Goal: Task Accomplishment & Management: Manage account settings

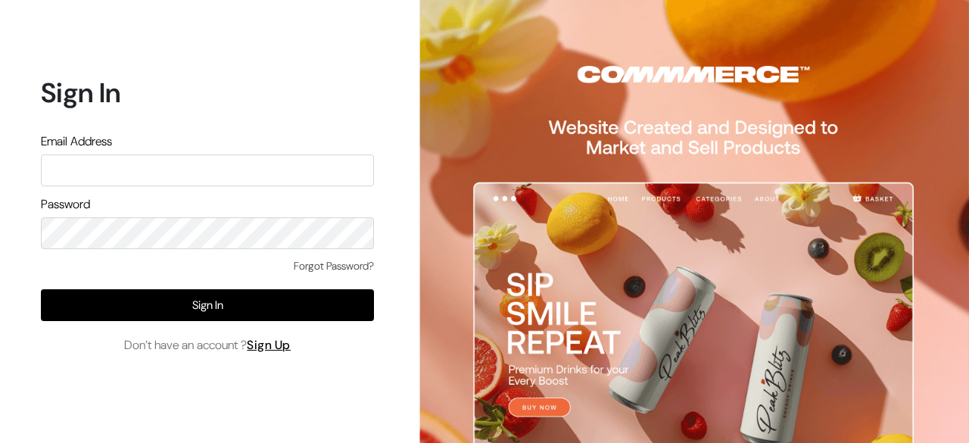
click at [173, 155] on input "text" at bounding box center [207, 170] width 333 height 32
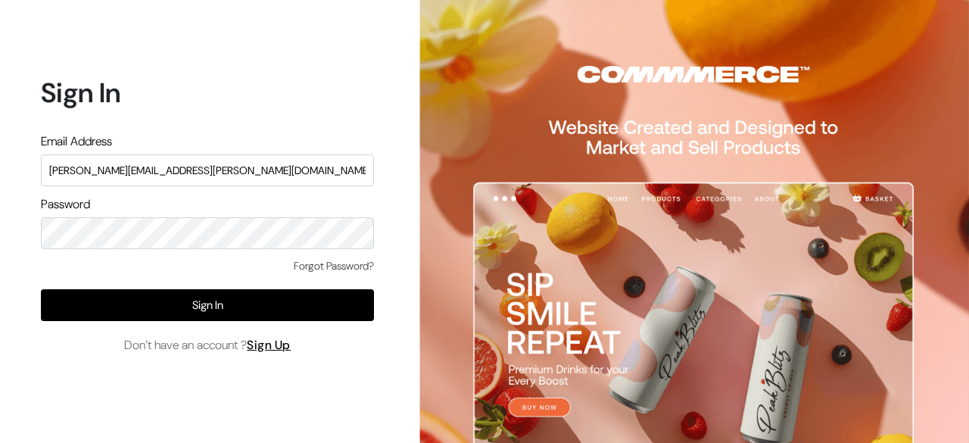
type input "madhuresh.shah@shahbookhouse.com"
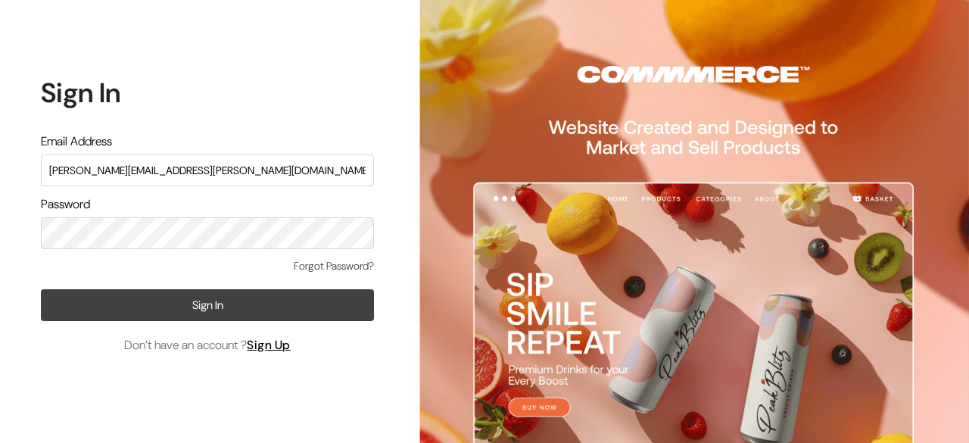
click at [204, 300] on button "Sign In" at bounding box center [207, 305] width 333 height 32
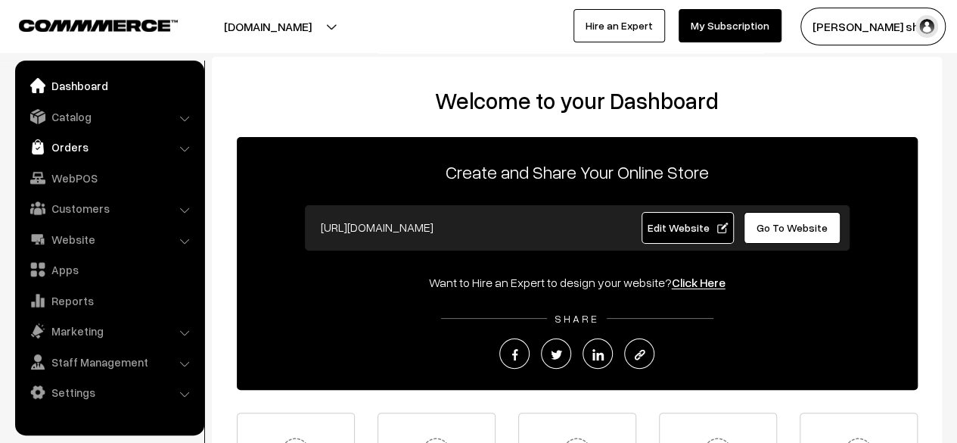
click at [138, 140] on link "Orders" at bounding box center [109, 146] width 180 height 27
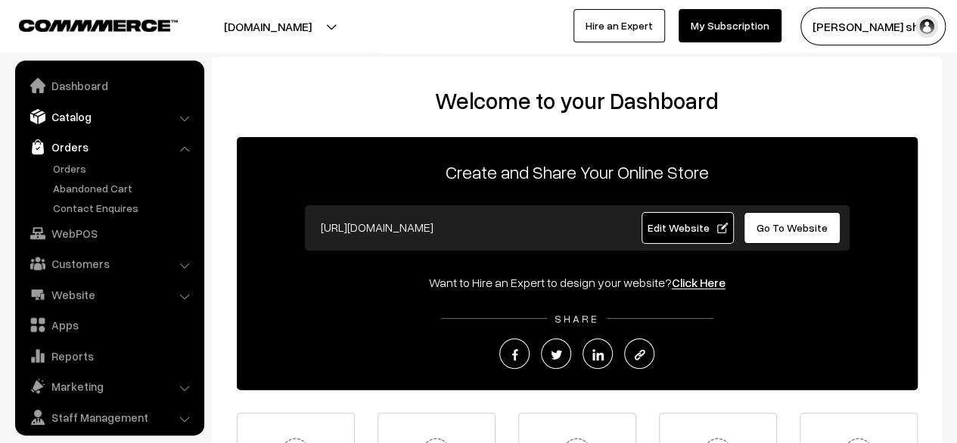
click at [90, 114] on link "Catalog" at bounding box center [109, 116] width 180 height 27
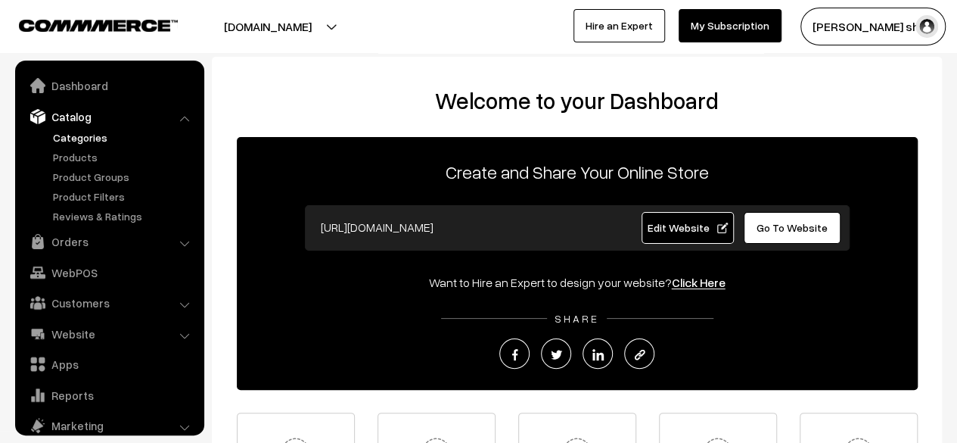
click at [104, 132] on link "Categories" at bounding box center [124, 137] width 150 height 16
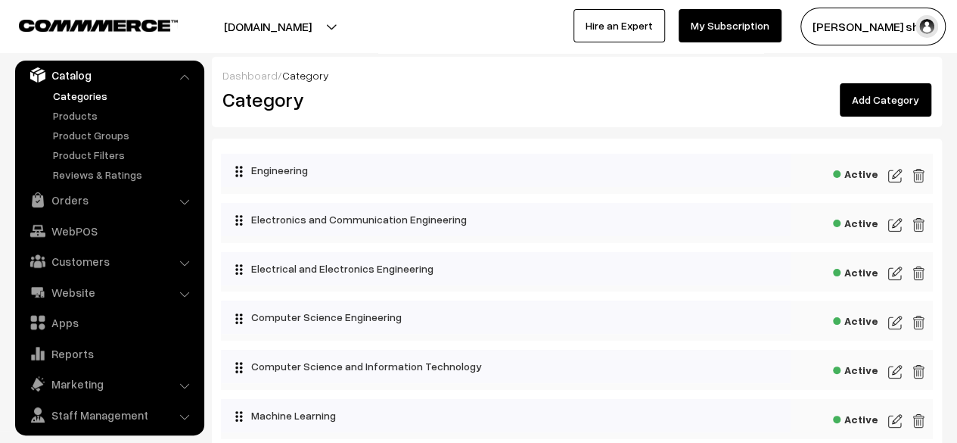
scroll to position [858, 0]
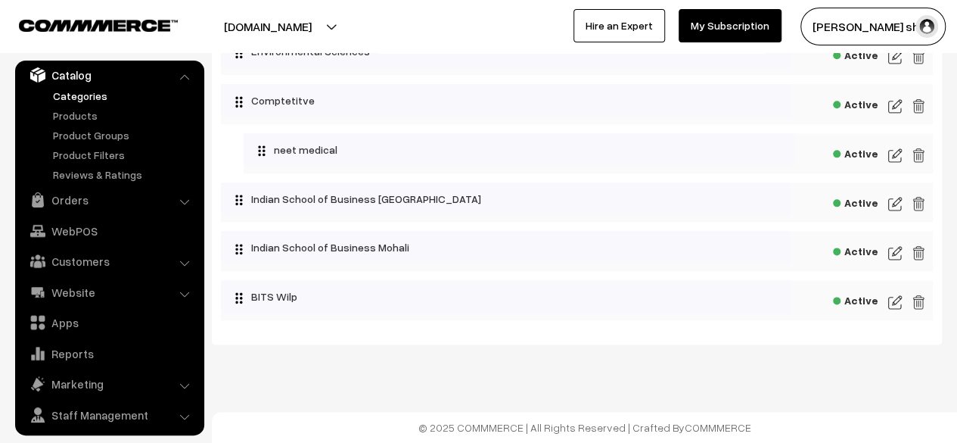
click at [896, 206] on img at bounding box center [895, 203] width 14 height 18
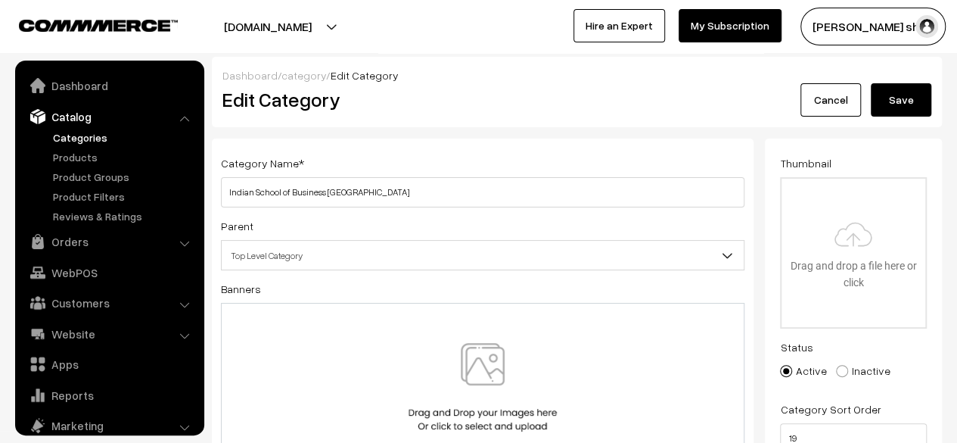
scroll to position [42, 0]
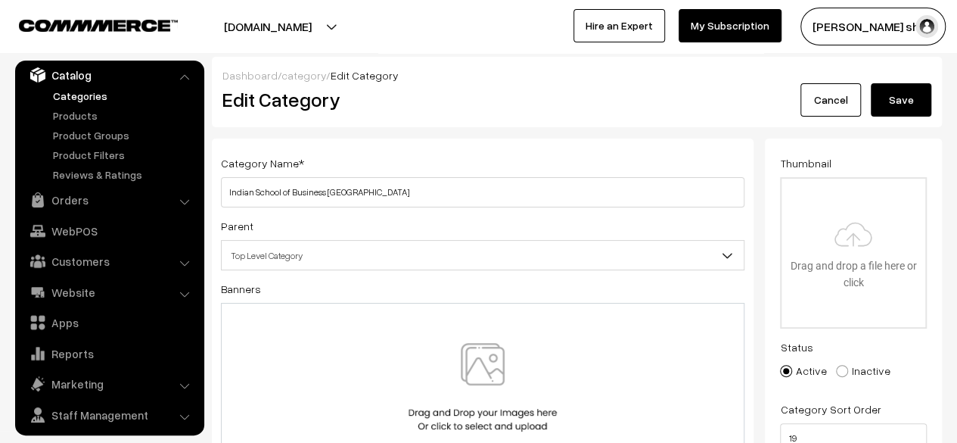
click at [838, 107] on link "Cancel" at bounding box center [831, 99] width 61 height 33
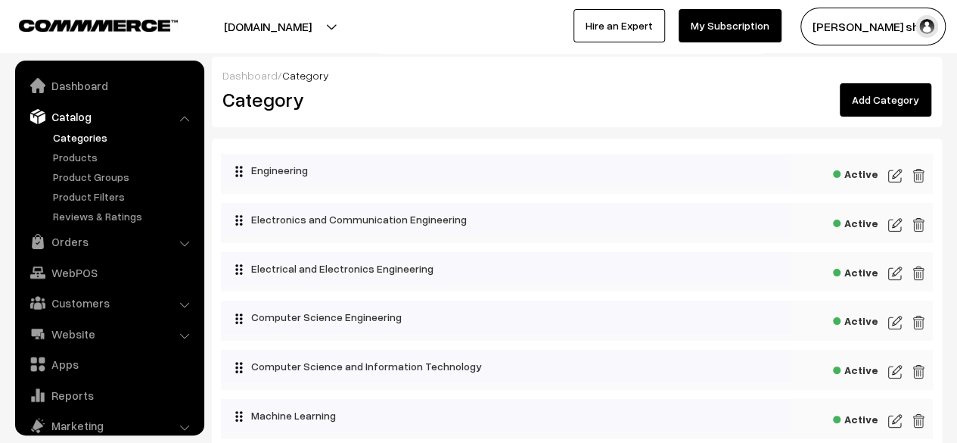
scroll to position [42, 0]
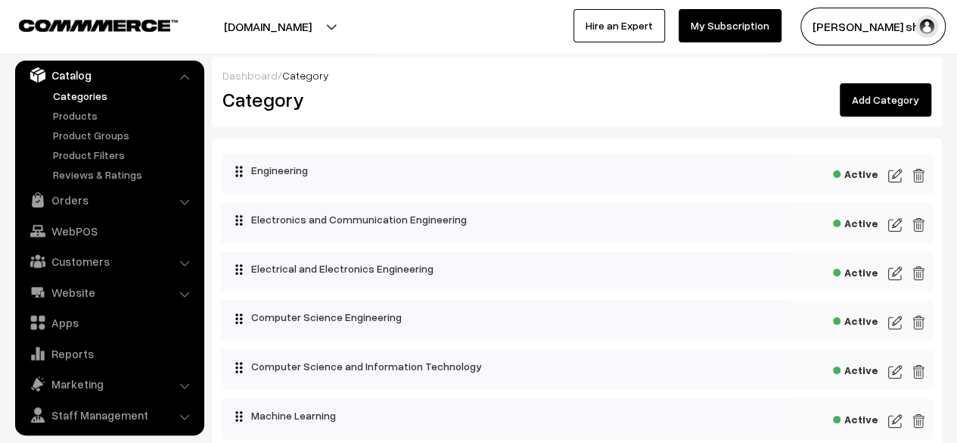
click at [916, 101] on link "Add Category" at bounding box center [886, 99] width 92 height 33
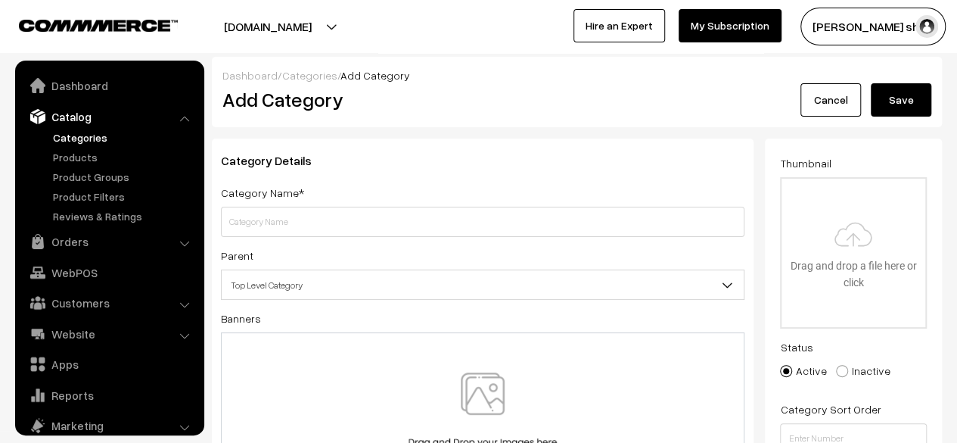
click at [916, 101] on button "Save" at bounding box center [901, 99] width 61 height 33
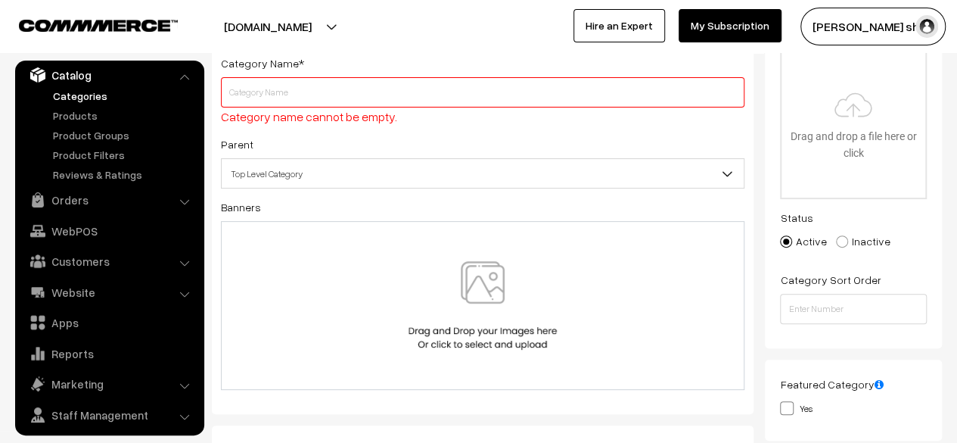
scroll to position [131, 0]
click at [538, 78] on input "text" at bounding box center [483, 91] width 524 height 30
type input "Indian School of Business YLP"
click at [351, 170] on span "Top Level Category" at bounding box center [483, 172] width 522 height 26
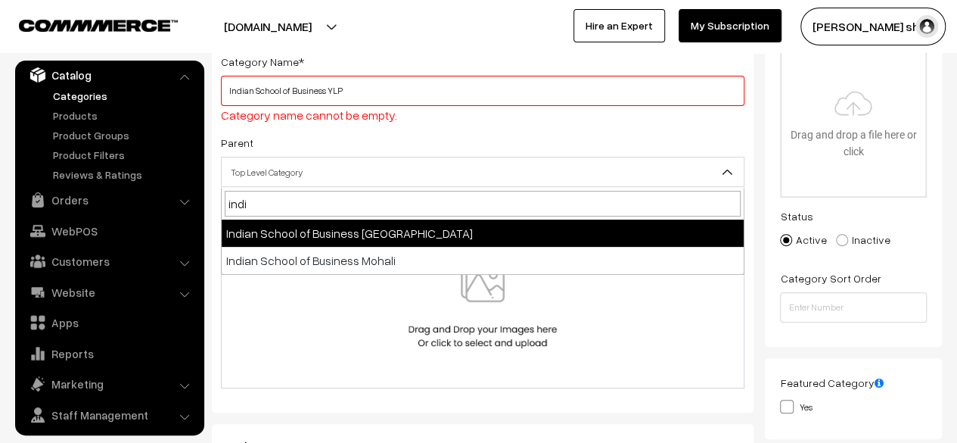
type input "india"
select select "138"
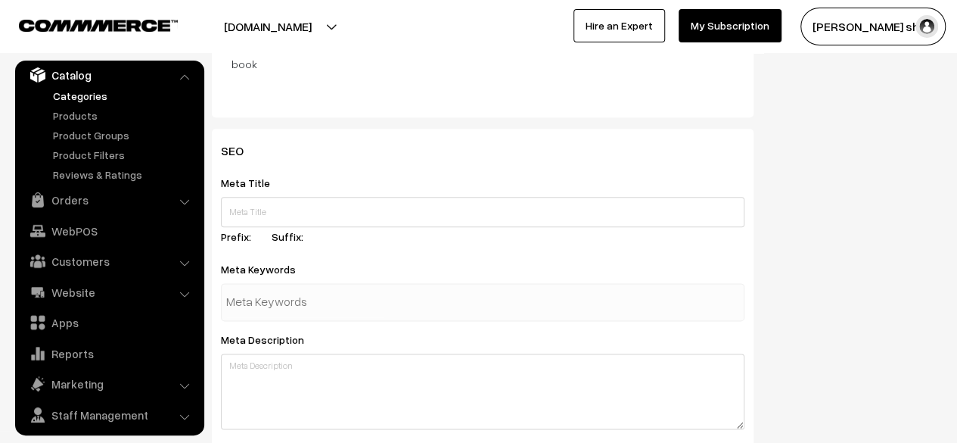
scroll to position [418, 0]
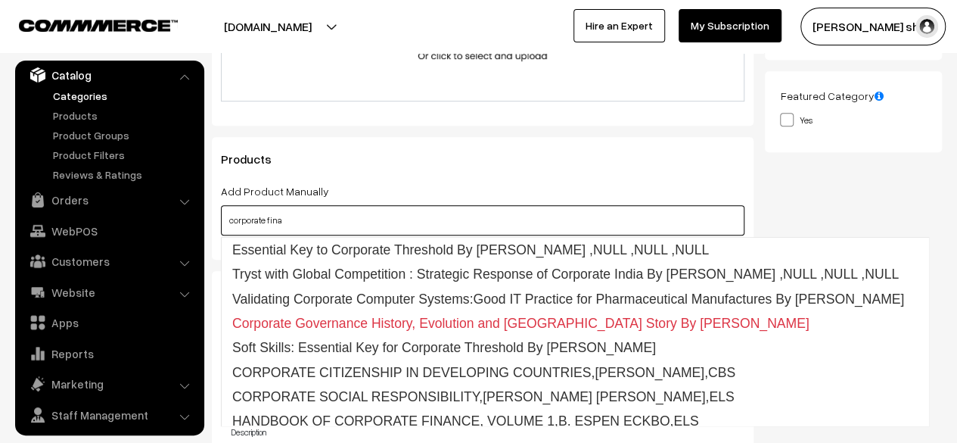
type input "corporate finan"
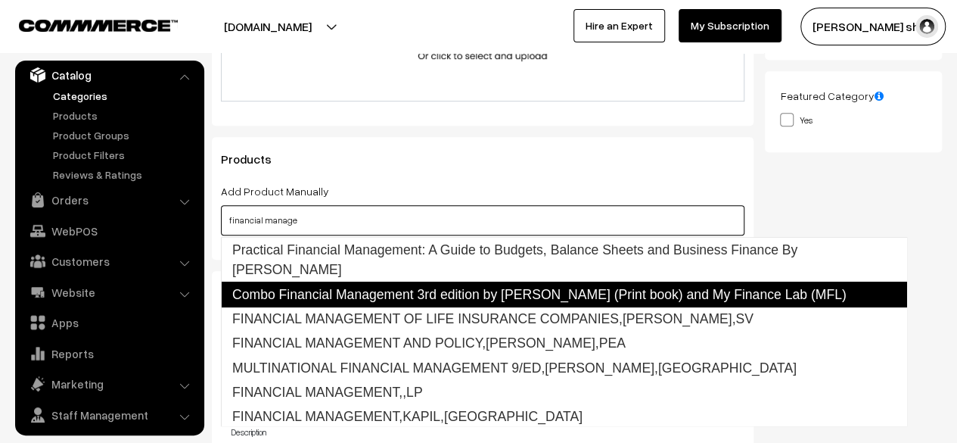
click at [433, 282] on link "Combo Financial Management 3rd edition by [PERSON_NAME] (Print book) and My Fin…" at bounding box center [564, 295] width 686 height 26
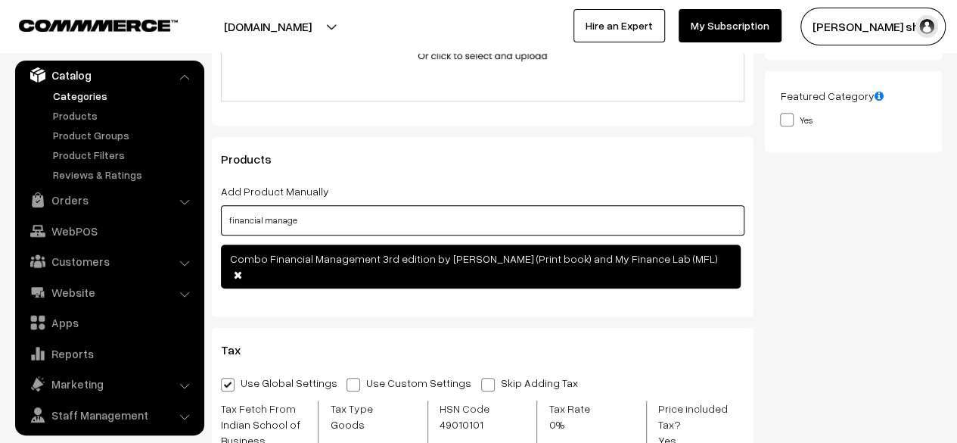
type input "financial manage"
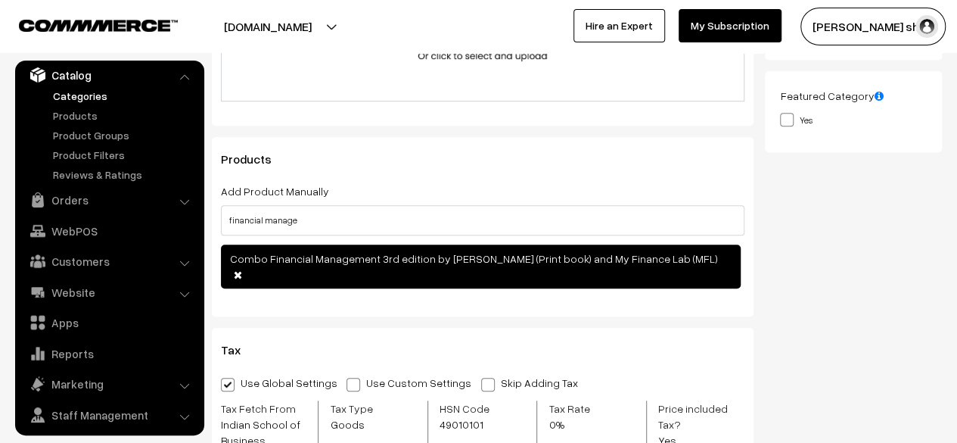
click at [321, 302] on div "Category Details Category Name* Indian School of Business YLP Category name can…" at bounding box center [483, 147] width 565 height 852
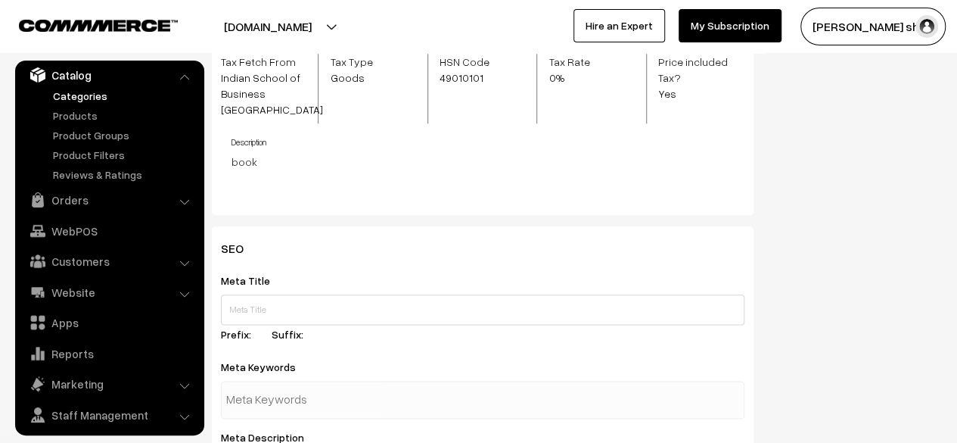
scroll to position [811, 0]
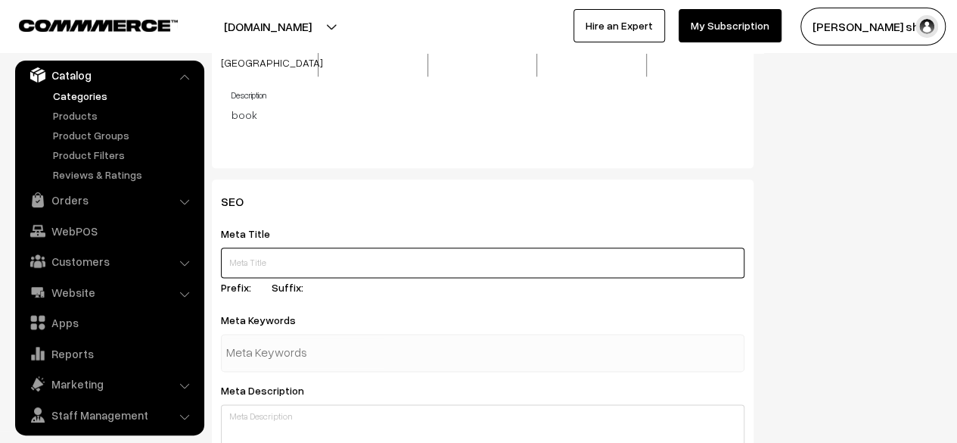
click at [347, 260] on input "text" at bounding box center [483, 262] width 524 height 30
type input "ISB YLP"
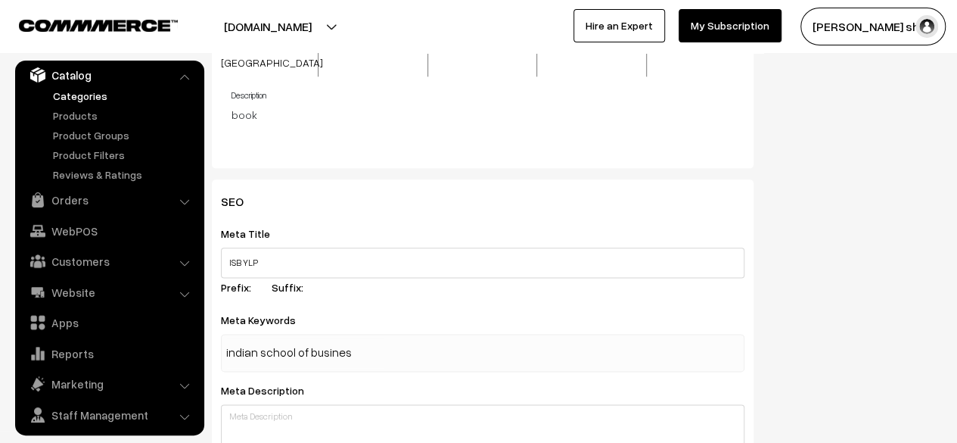
type input "indian school of business"
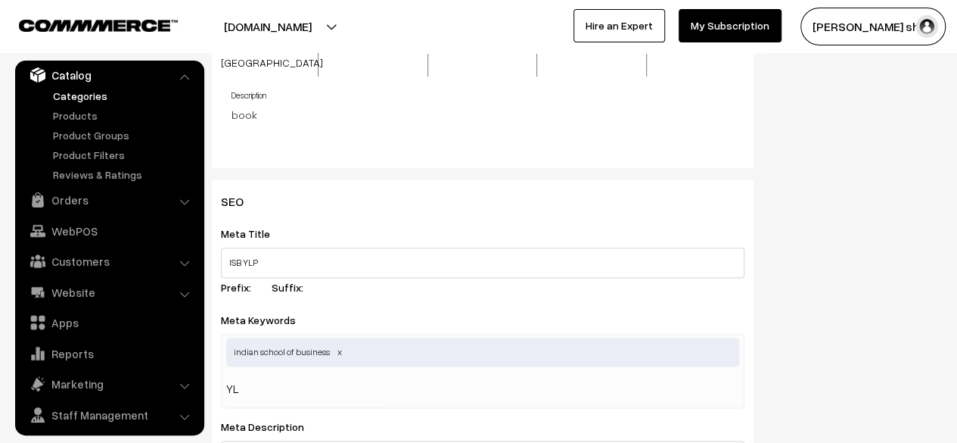
type input "YLP"
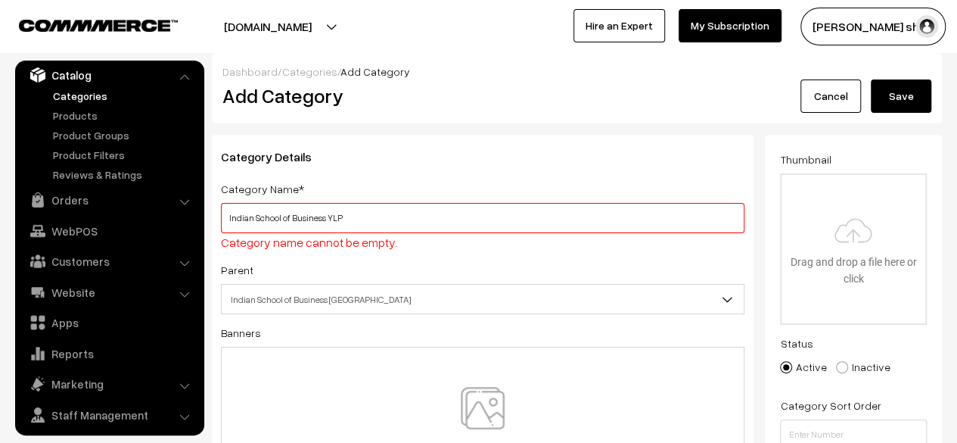
scroll to position [0, 0]
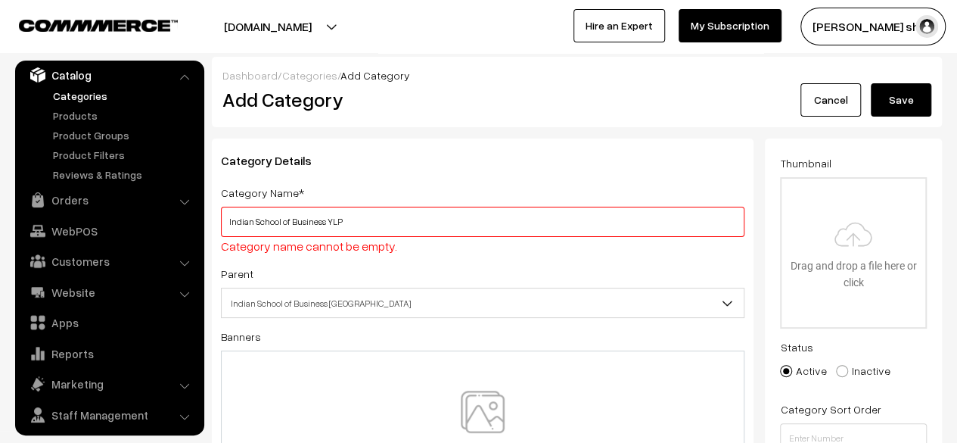
type input "isb_ylp"
click at [916, 98] on button "Save" at bounding box center [901, 99] width 61 height 33
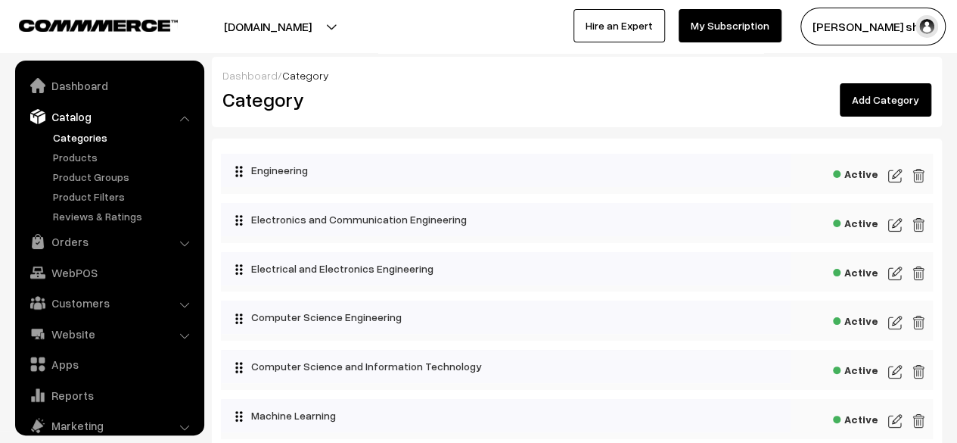
scroll to position [42, 0]
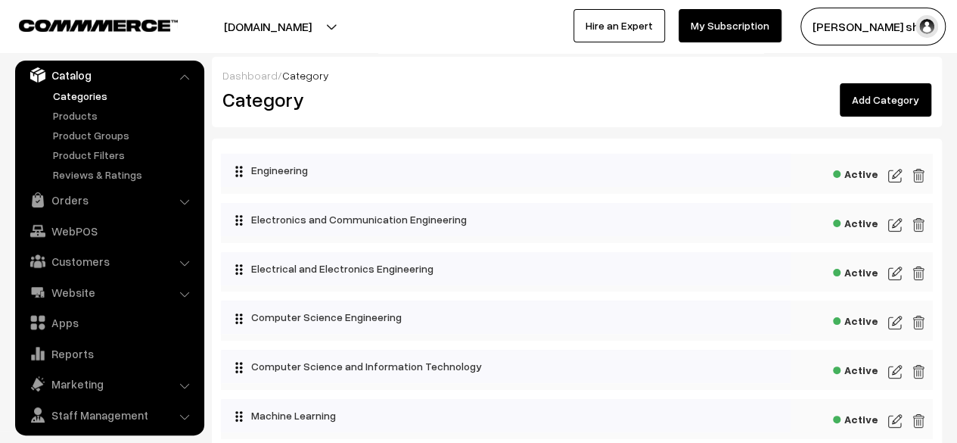
click at [87, 117] on link "Products" at bounding box center [124, 115] width 150 height 16
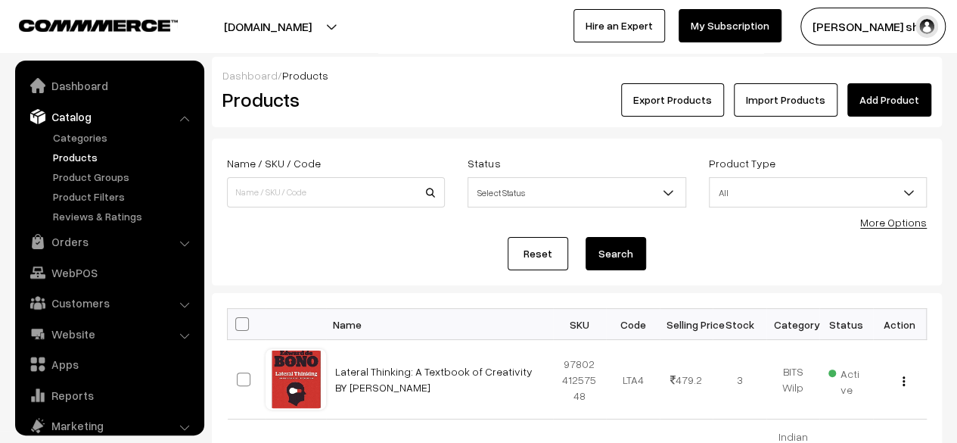
scroll to position [42, 0]
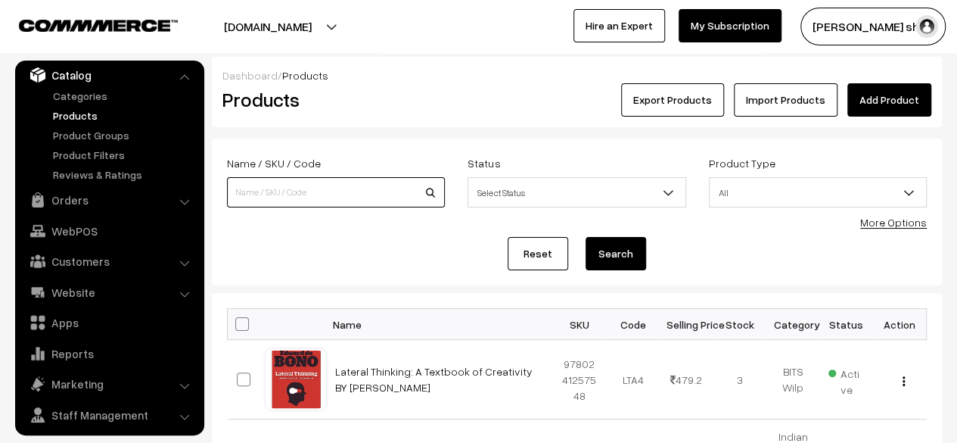
click at [378, 194] on input at bounding box center [336, 192] width 218 height 30
type input "combo"
click at [586, 237] on button "Search" at bounding box center [616, 253] width 61 height 33
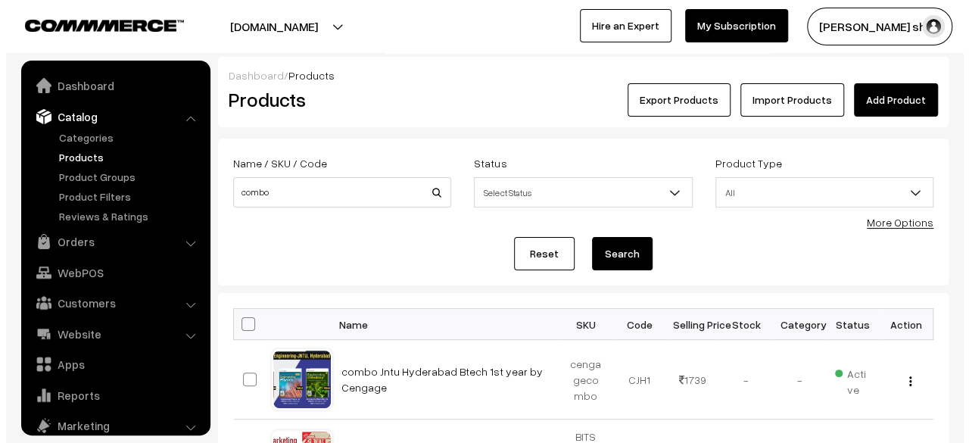
scroll to position [42, 0]
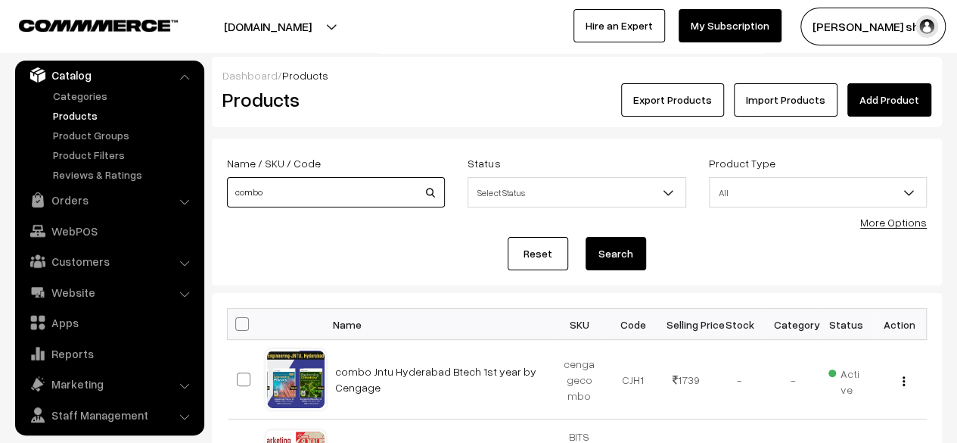
click at [366, 193] on input "combo" at bounding box center [336, 192] width 218 height 30
type input "combo d"
click at [842, 377] on span "Active" at bounding box center [847, 380] width 36 height 36
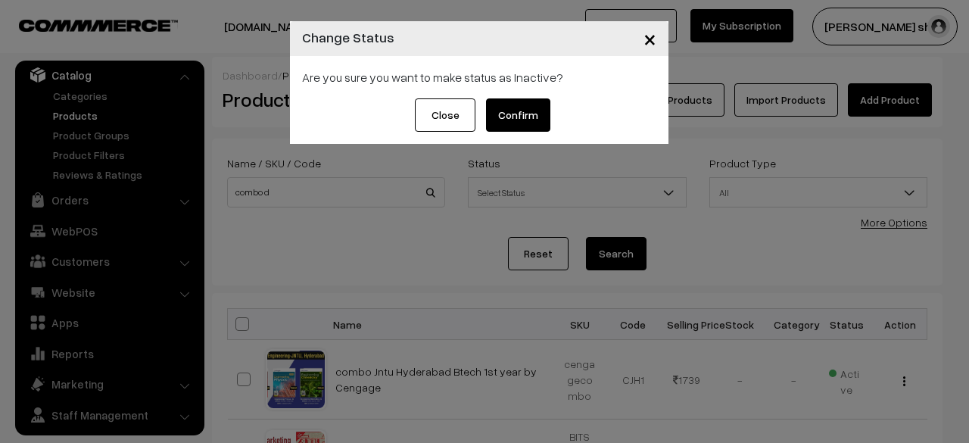
click at [536, 110] on button "Confirm" at bounding box center [518, 114] width 64 height 33
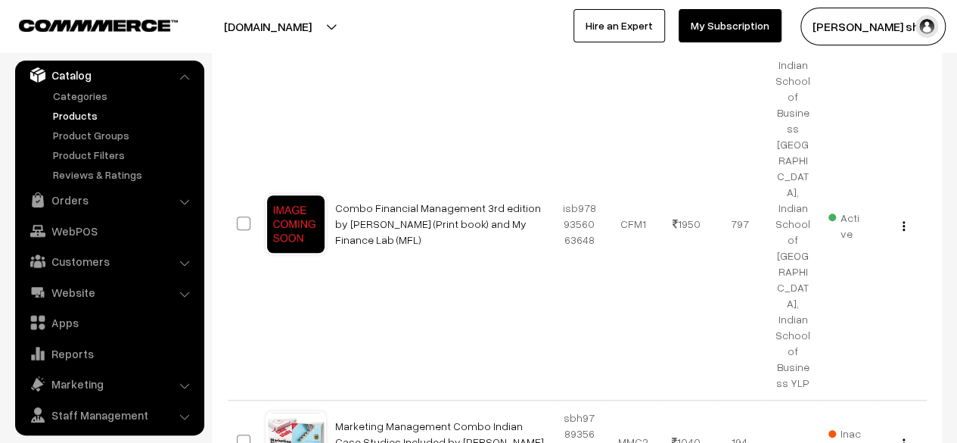
scroll to position [424, 0]
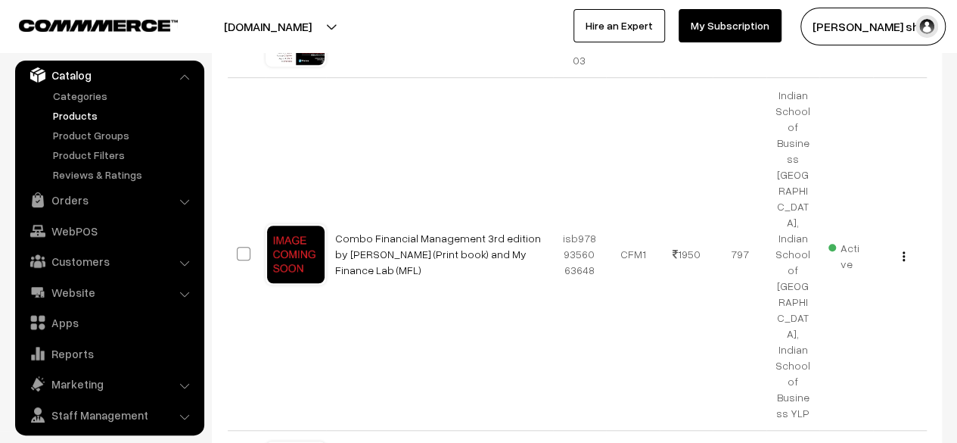
click at [423, 232] on link "Combo Financial Management 3rd edition by [PERSON_NAME] (Print book) and My Fin…" at bounding box center [438, 254] width 206 height 45
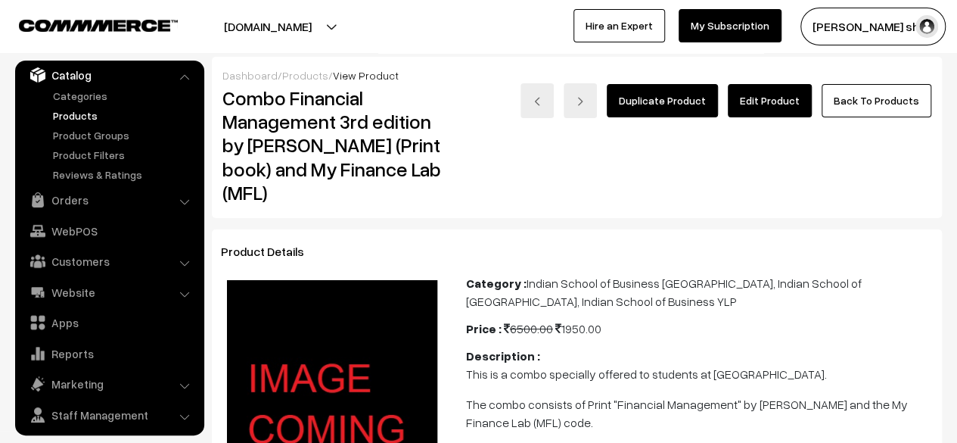
click at [773, 108] on link "Edit Product" at bounding box center [770, 100] width 84 height 33
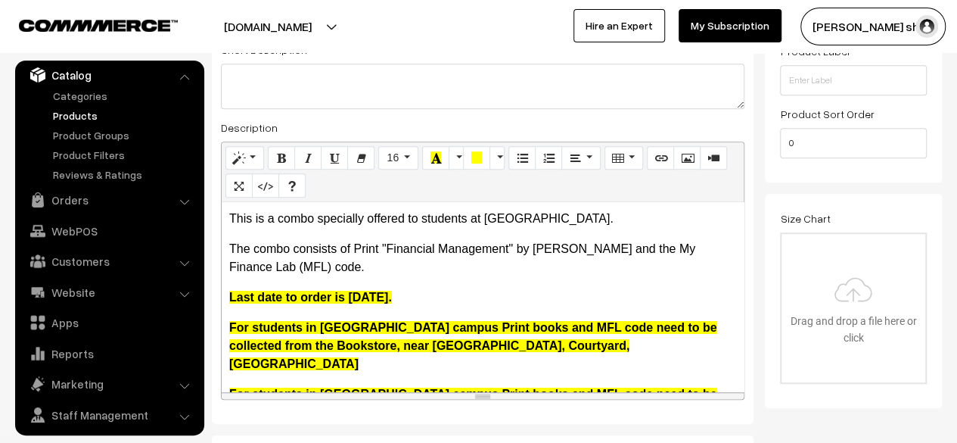
scroll to position [418, 0]
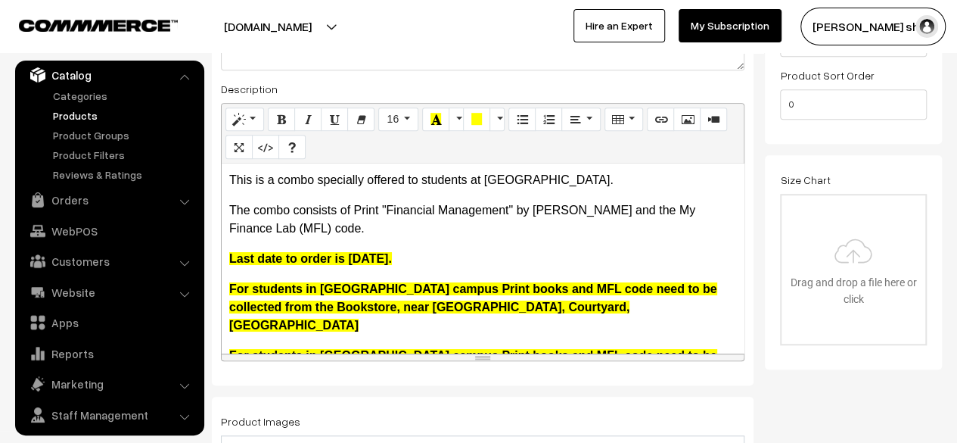
click at [608, 181] on p "This is a combo specially offered to students at Indian School of Business." at bounding box center [482, 180] width 507 height 18
click at [480, 264] on p "Last date to order is 25th August 2025." at bounding box center [482, 259] width 507 height 18
click at [528, 319] on div "This is a combo specially offered to students at Indian School of Business. The…" at bounding box center [483, 257] width 522 height 189
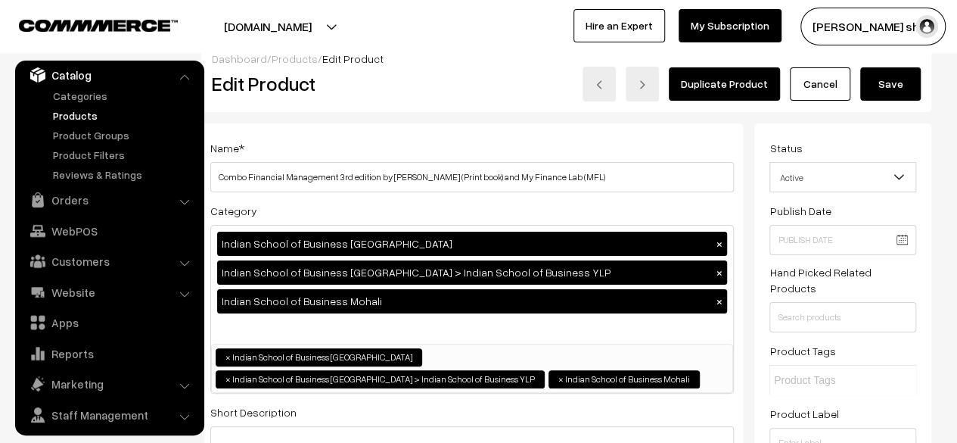
scroll to position [0, 0]
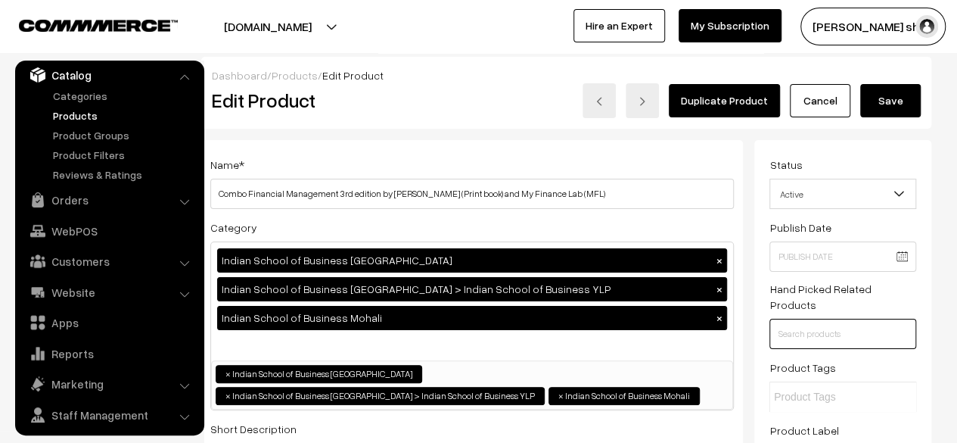
click at [861, 320] on input "text" at bounding box center [843, 334] width 147 height 30
click at [911, 98] on button "Save" at bounding box center [890, 100] width 61 height 33
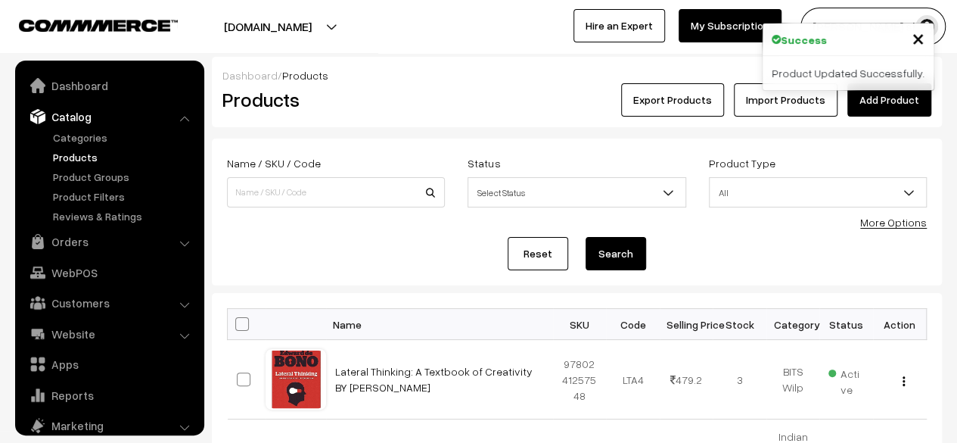
scroll to position [42, 0]
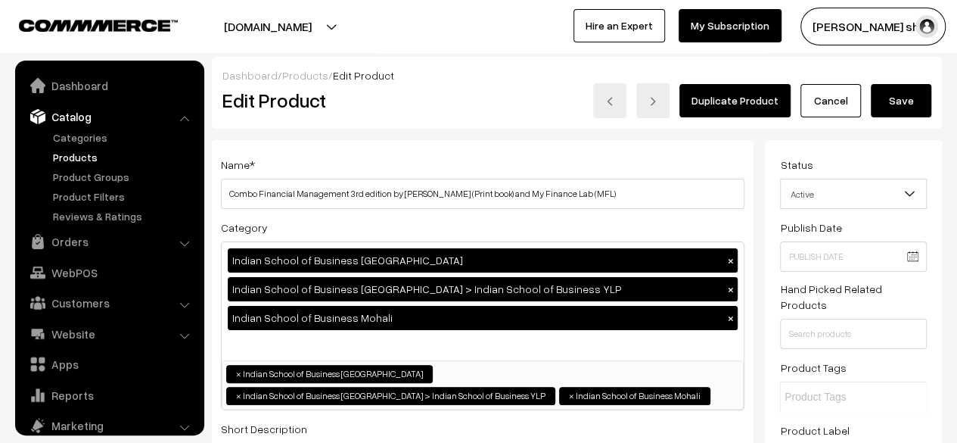
scroll to position [193, 0]
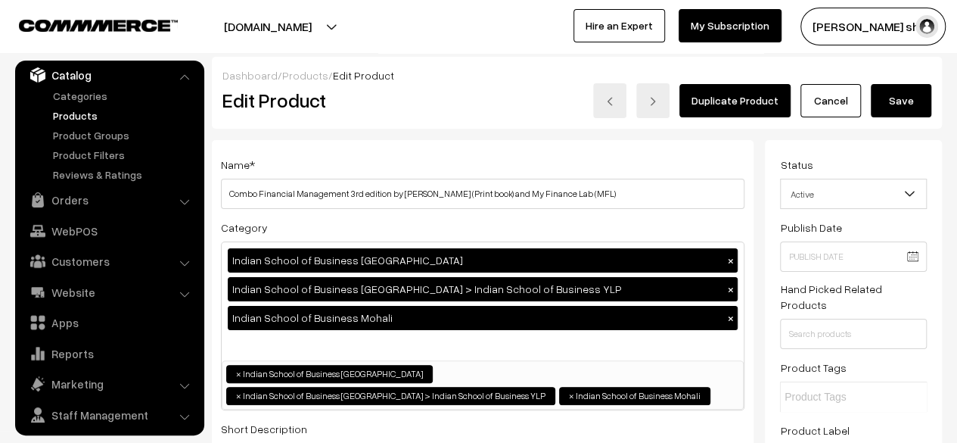
click at [731, 263] on button "×" at bounding box center [730, 261] width 14 height 14
select select "141"
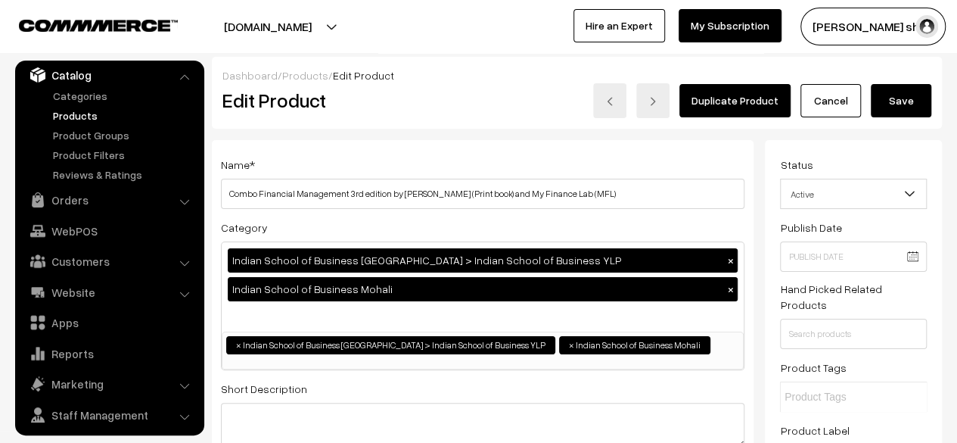
click at [731, 290] on button "×" at bounding box center [730, 289] width 14 height 14
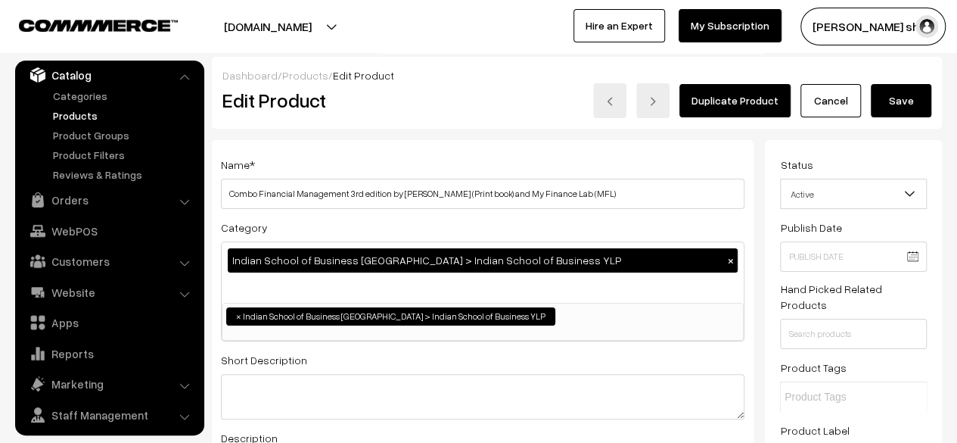
click at [916, 90] on button "Save" at bounding box center [901, 100] width 61 height 33
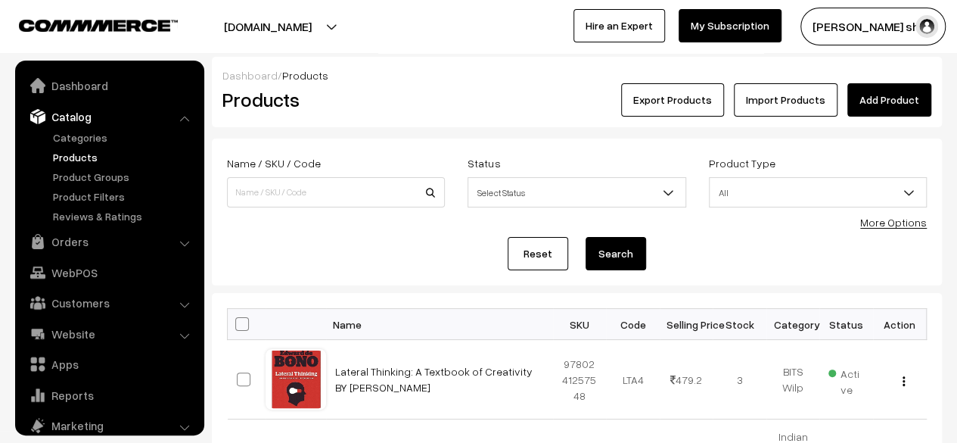
scroll to position [42, 0]
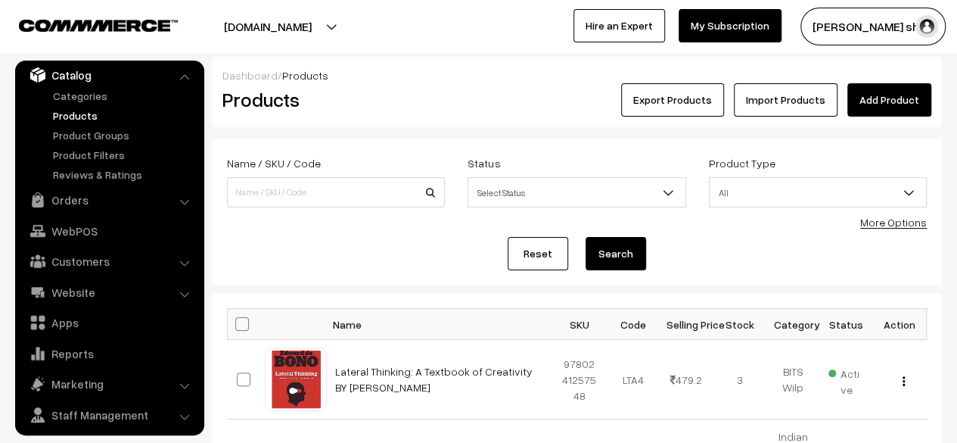
click at [899, 102] on link "Add Product" at bounding box center [890, 99] width 84 height 33
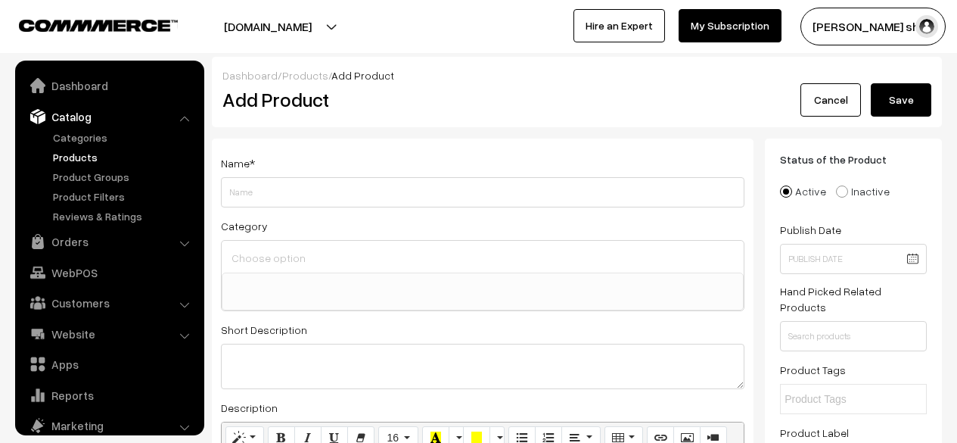
select select
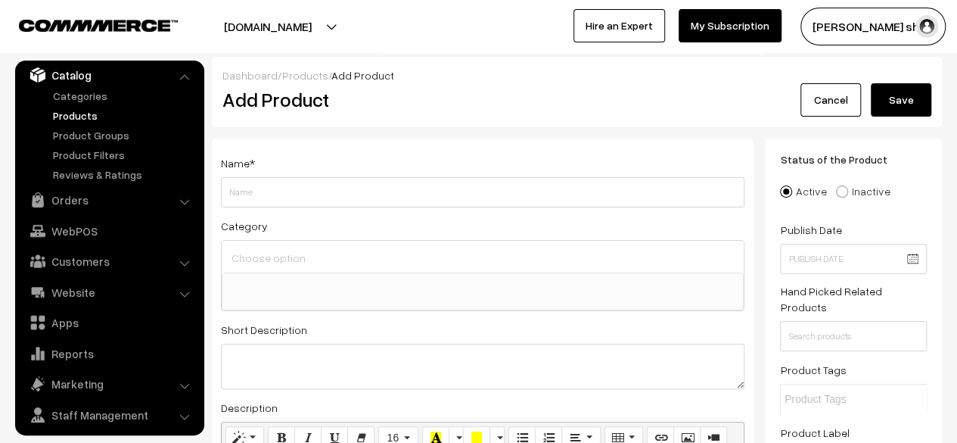
type input "9789363863088"
type input "big"
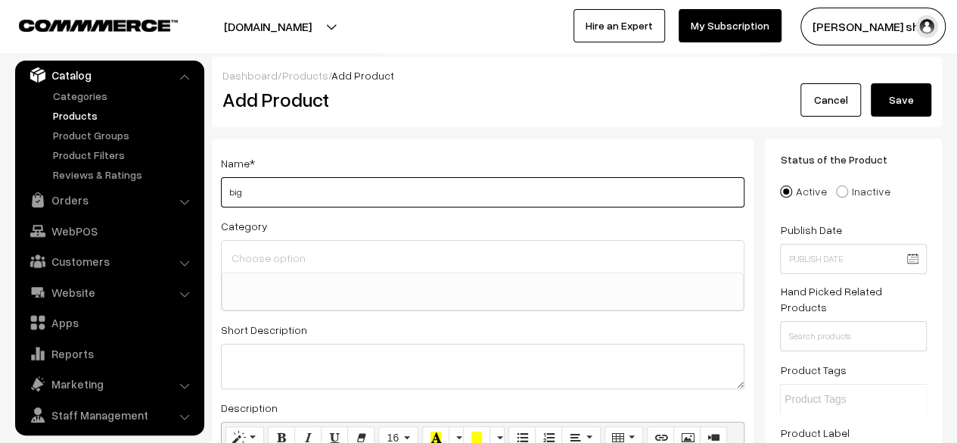
click at [442, 186] on input "big" at bounding box center [483, 192] width 524 height 30
paste input "Big Data MBA: Driving Business Strategies with Data Science, by Bill Schmarzo"
type input "Big Data MBA: Driving Business Strategies with Data Science, by [PERSON_NAME]"
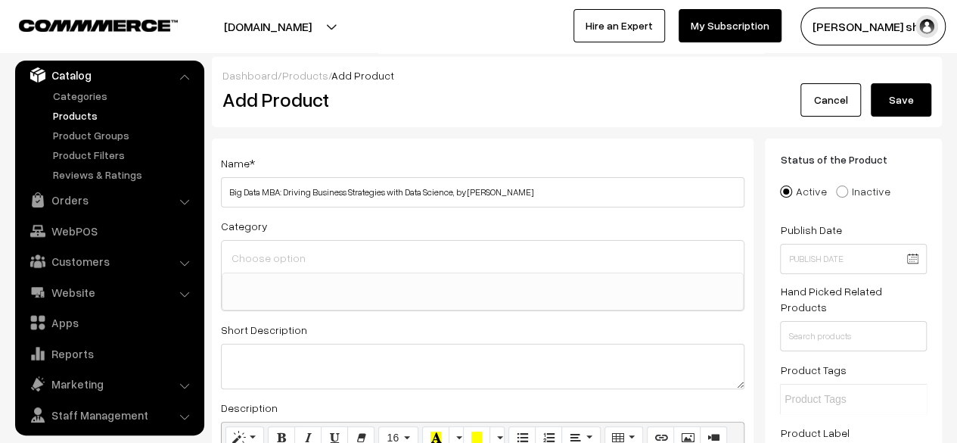
click at [331, 247] on input at bounding box center [483, 258] width 510 height 22
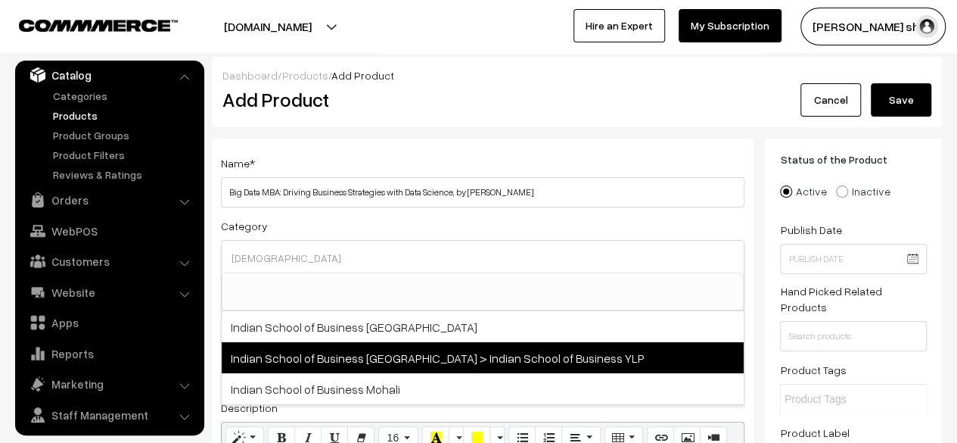
type input "indian"
click at [448, 366] on span "Indian School of Business [GEOGRAPHIC_DATA] > Indian School of Business YLP" at bounding box center [483, 357] width 522 height 31
select select "141"
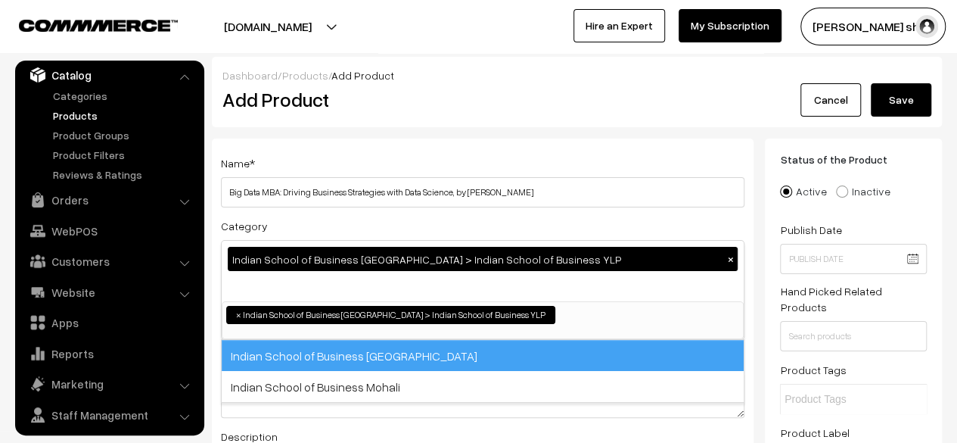
scroll to position [206, 0]
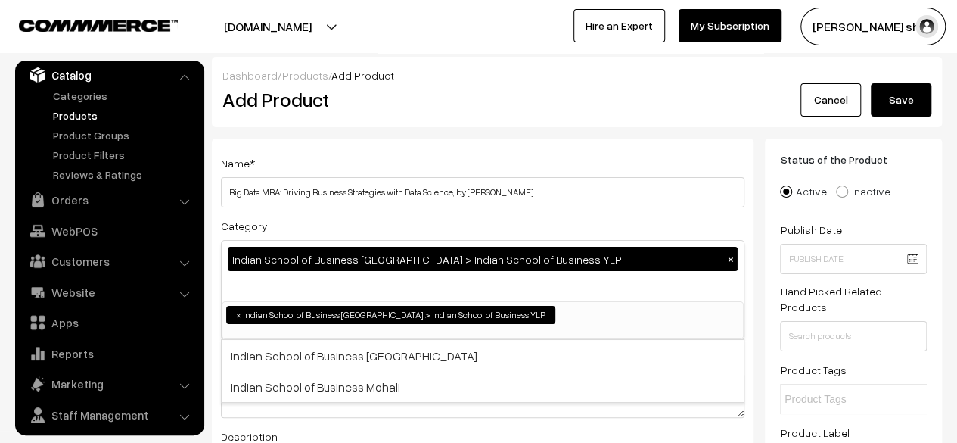
click at [214, 313] on div "Name * Big Data MBA: Driving Business Strategies with Data Science, by Bill Sch…" at bounding box center [483, 435] width 542 height 595
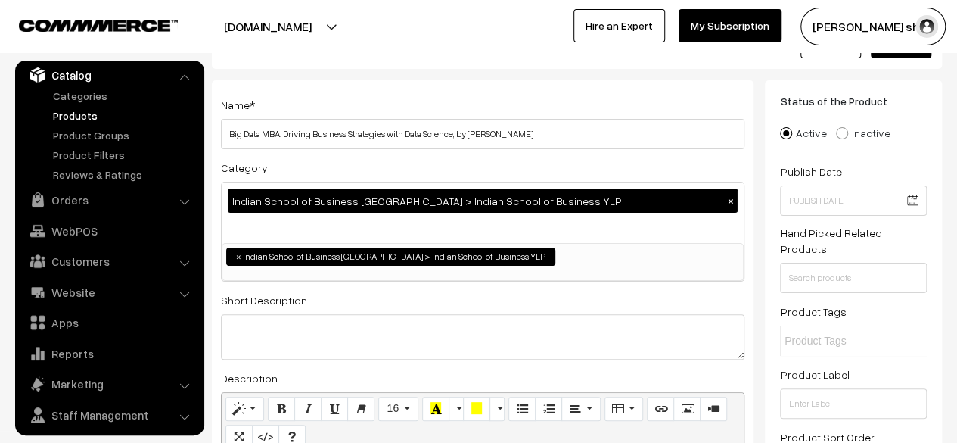
scroll to position [61, 0]
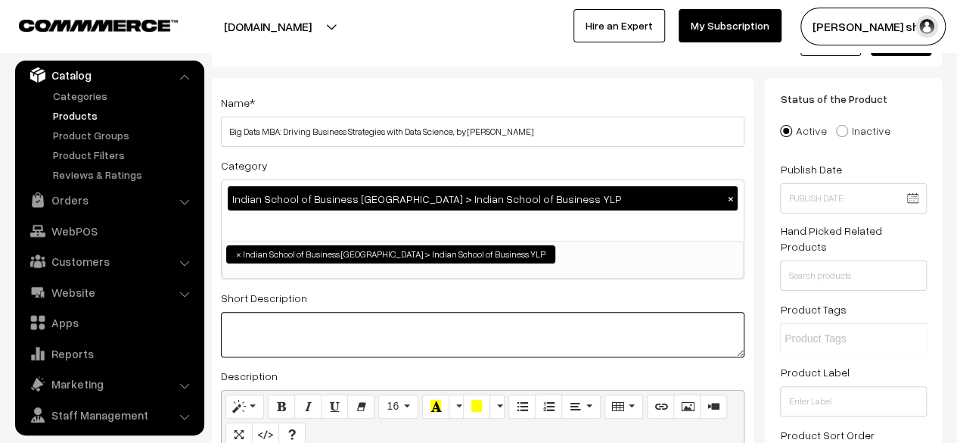
click at [303, 320] on textarea at bounding box center [483, 334] width 524 height 45
type textarea "book required for term 2"
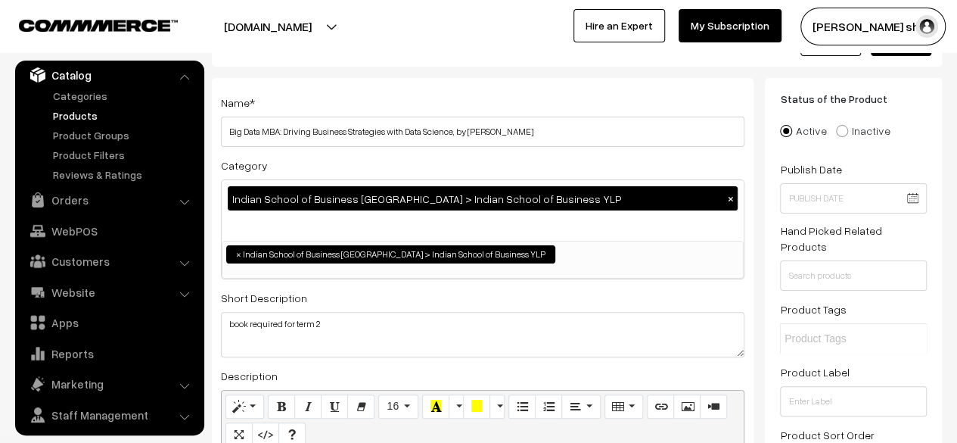
scroll to position [306, 0]
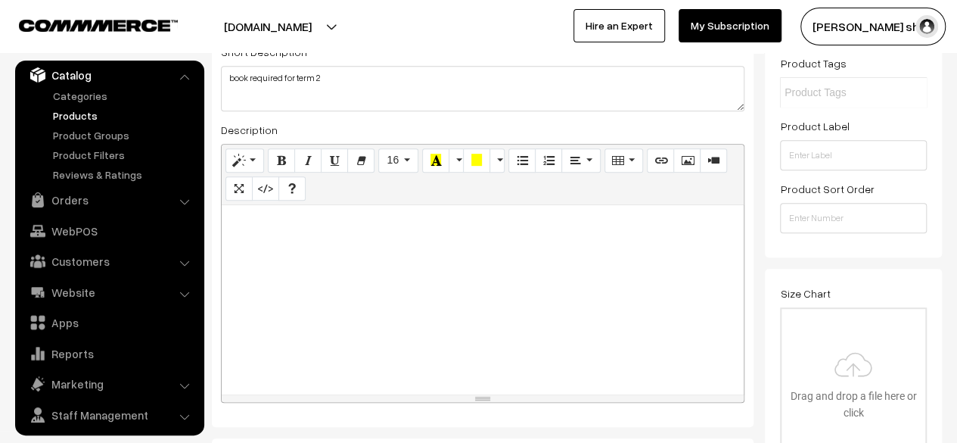
paste div
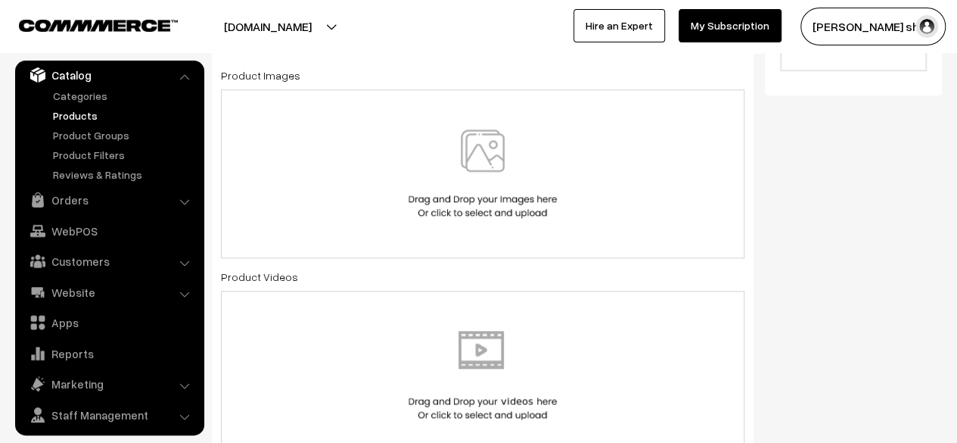
scroll to position [634, 0]
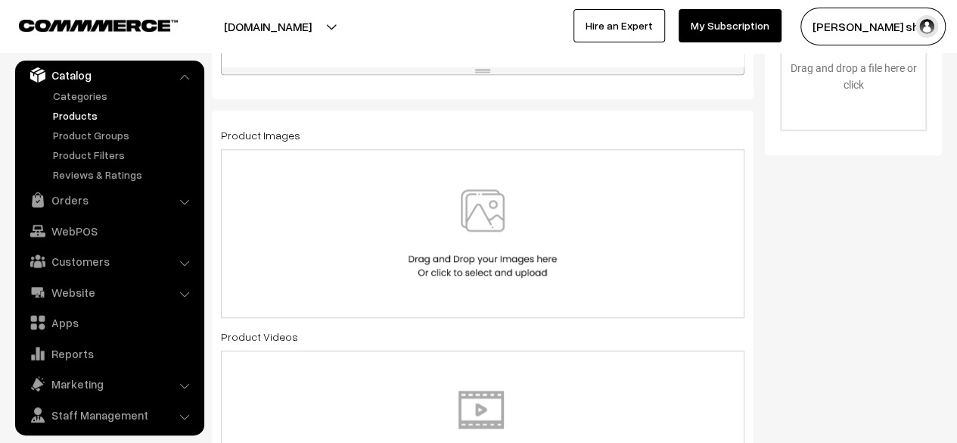
click at [490, 266] on img at bounding box center [483, 233] width 156 height 89
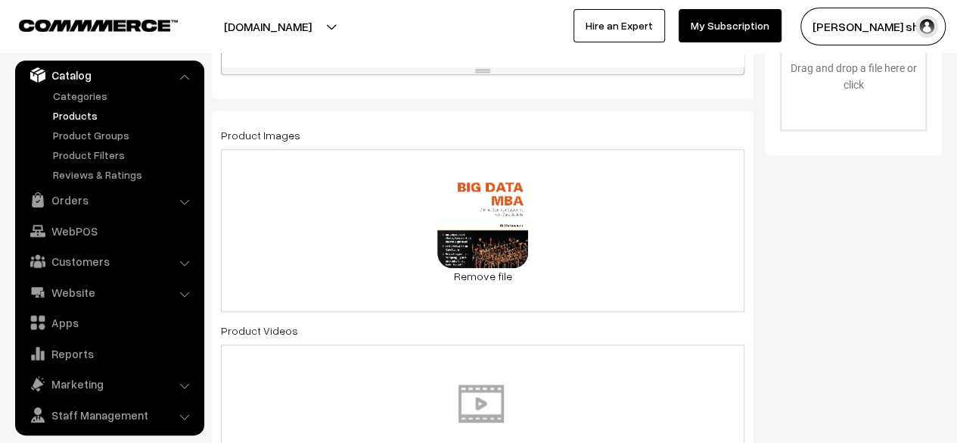
scroll to position [1022, 0]
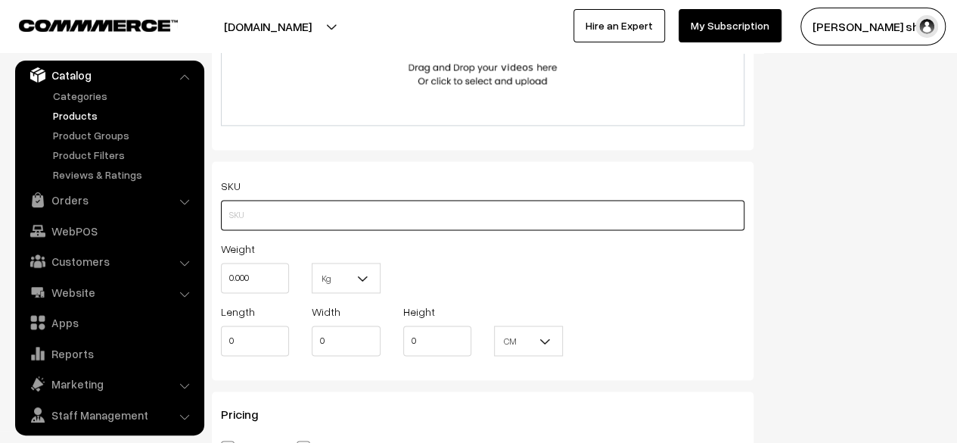
click at [534, 223] on input "text" at bounding box center [483, 215] width 524 height 30
paste input "9789363863088"
type input "isb9789363863088"
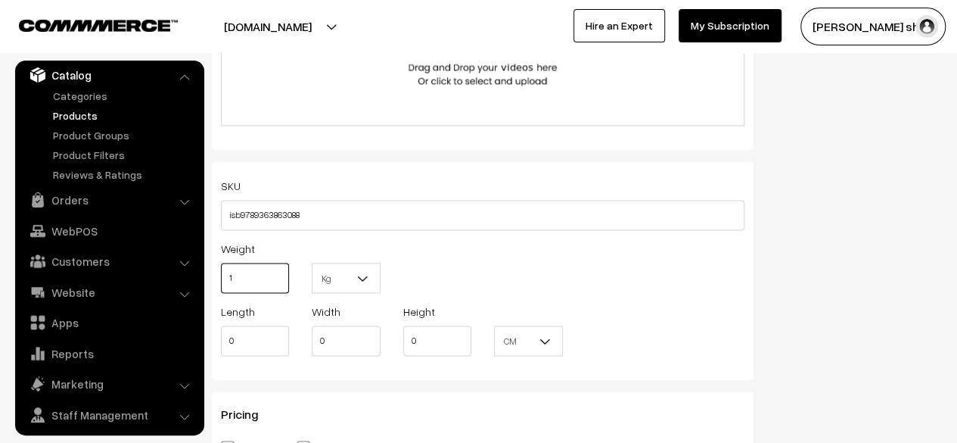
type input "1"
type input "10"
type input "20"
type input "2"
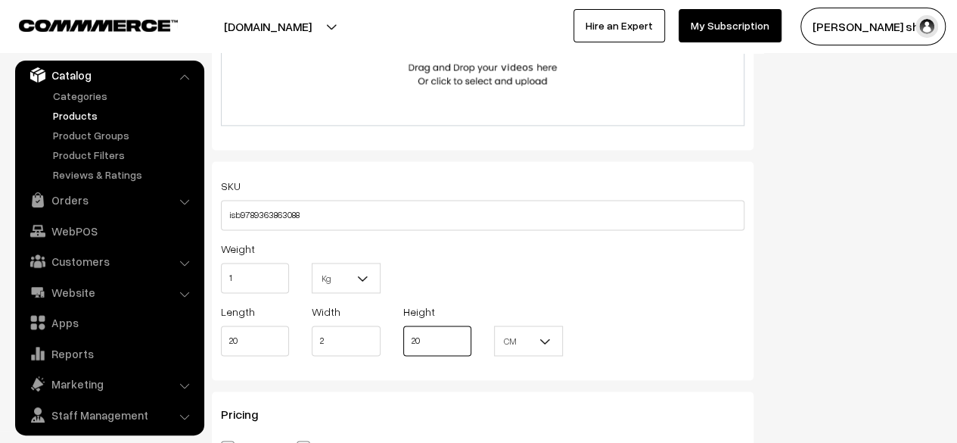
type input "2"
type input "10"
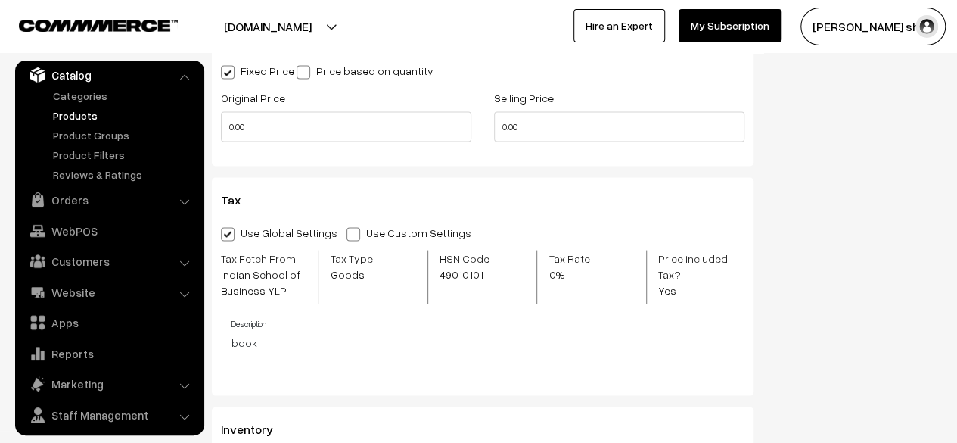
scroll to position [1409, 0]
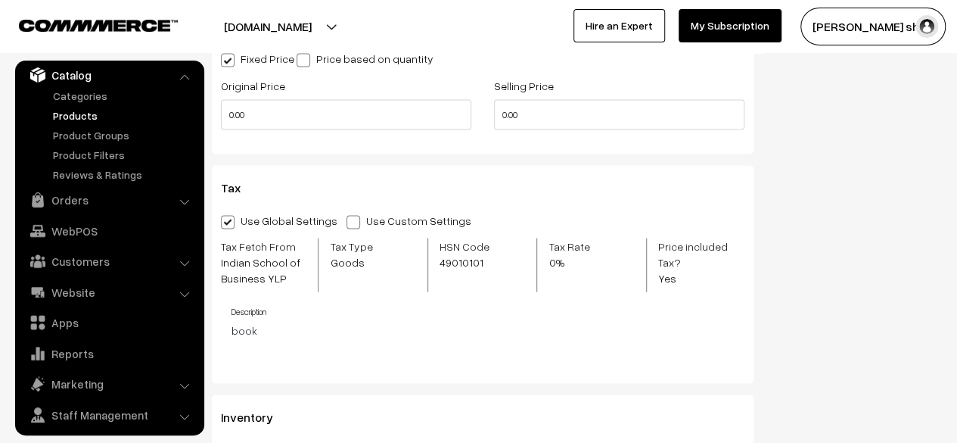
click at [430, 92] on div "Original Price 0.00" at bounding box center [346, 103] width 250 height 54
click at [422, 123] on input "0.00" at bounding box center [346, 114] width 250 height 30
type input "0"
type input "739"
type input "591"
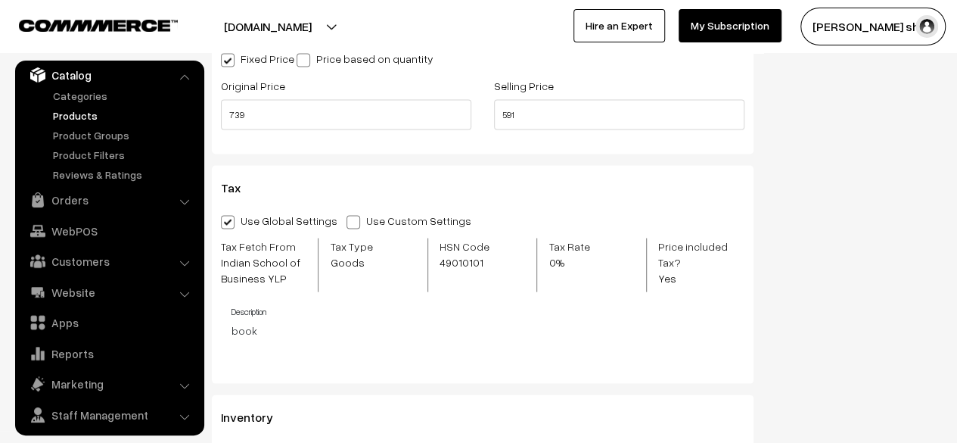
scroll to position [1667, 0]
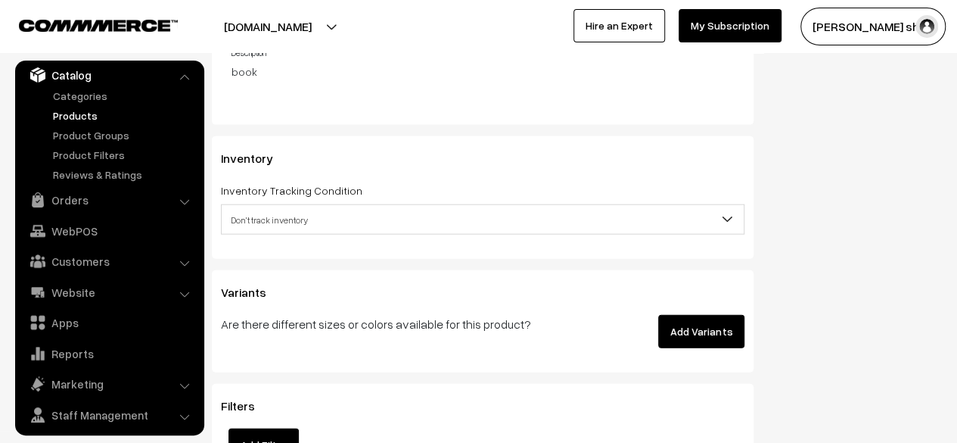
click at [415, 226] on span "Don't track inventory" at bounding box center [483, 220] width 522 height 26
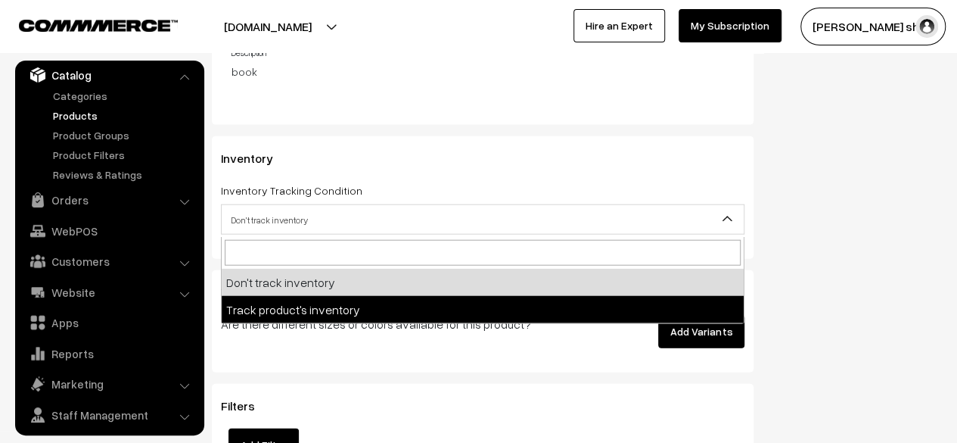
select select "2"
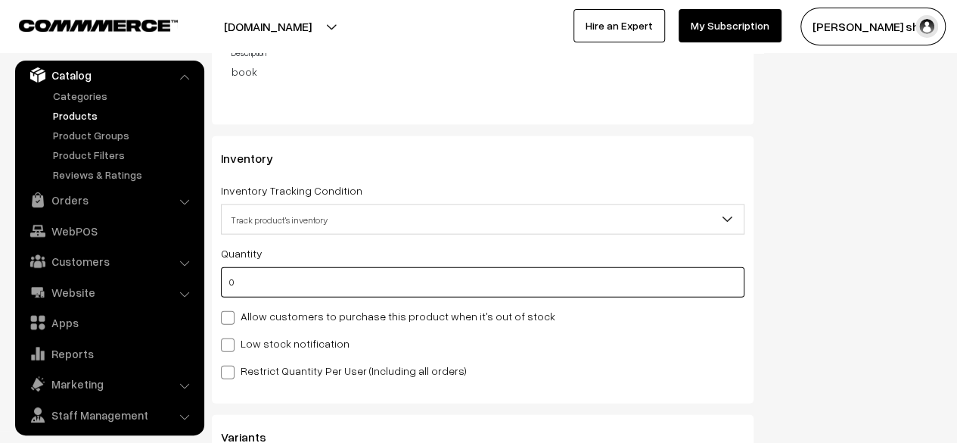
click at [306, 279] on input "0" at bounding box center [483, 282] width 524 height 30
type input "100"
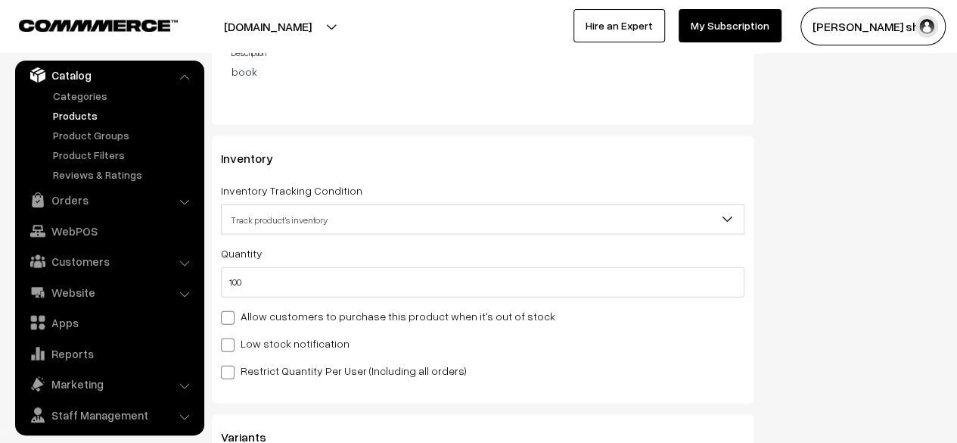
click at [348, 328] on div "Quantity 100 Allow customers to purchase this product when it's out of stock Lo…" at bounding box center [483, 311] width 524 height 135
click at [348, 322] on label "Allow customers to purchase this product when it's out of stock" at bounding box center [388, 316] width 334 height 16
click at [231, 320] on input "Allow customers to purchase this product when it's out of stock" at bounding box center [226, 315] width 10 height 10
checkbox input "true"
click at [342, 400] on div "Inventory Inventory Tracking Condition Don't track inventory Track product's in…" at bounding box center [483, 269] width 542 height 267
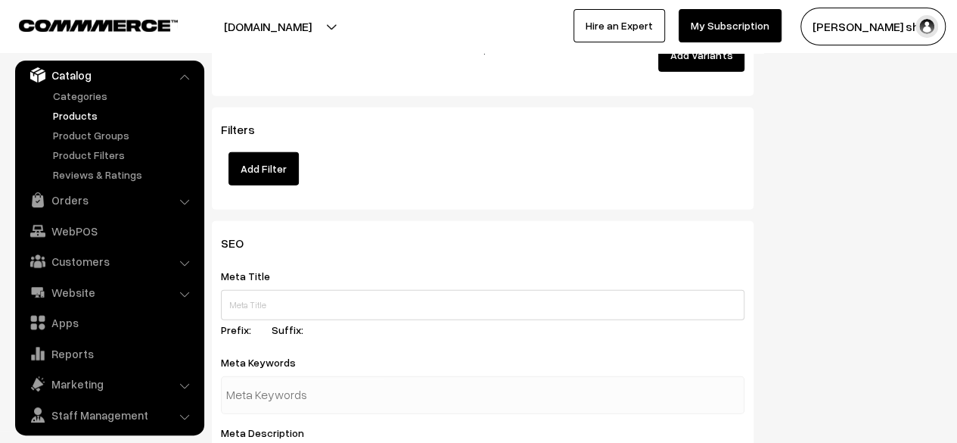
scroll to position [2121, 0]
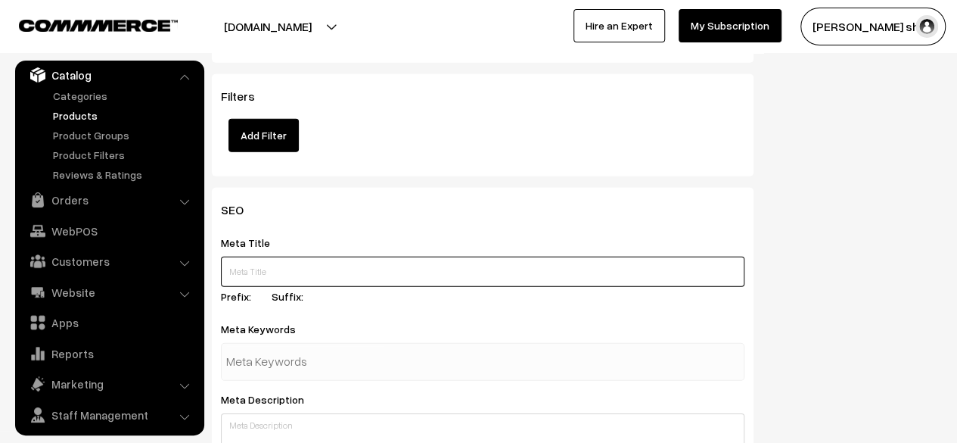
click at [358, 264] on input "text" at bounding box center [483, 272] width 524 height 30
type input "big data mba"
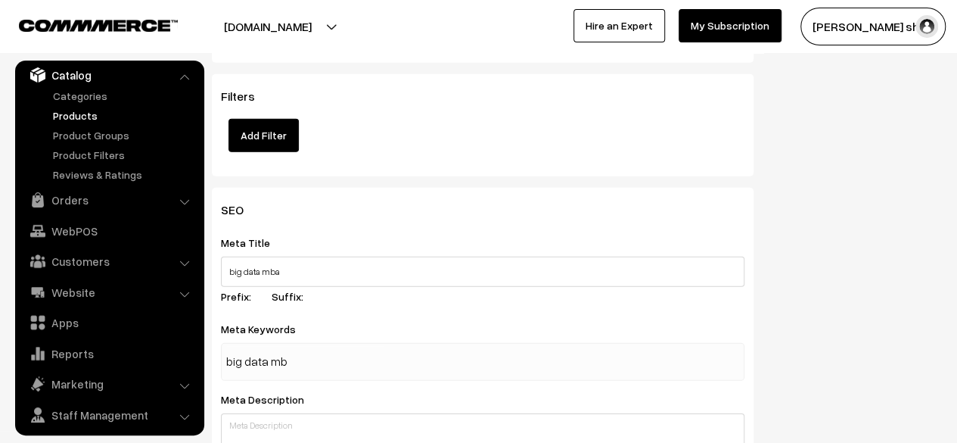
type input "big data mba"
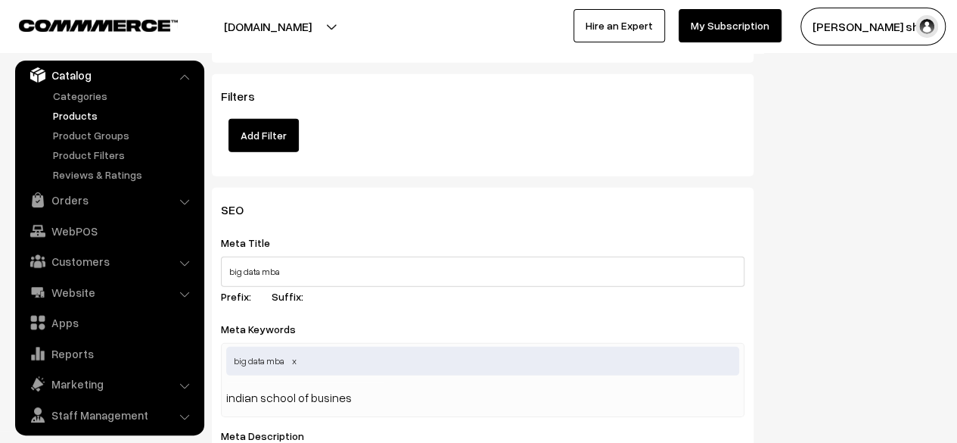
type input "indian school of business"
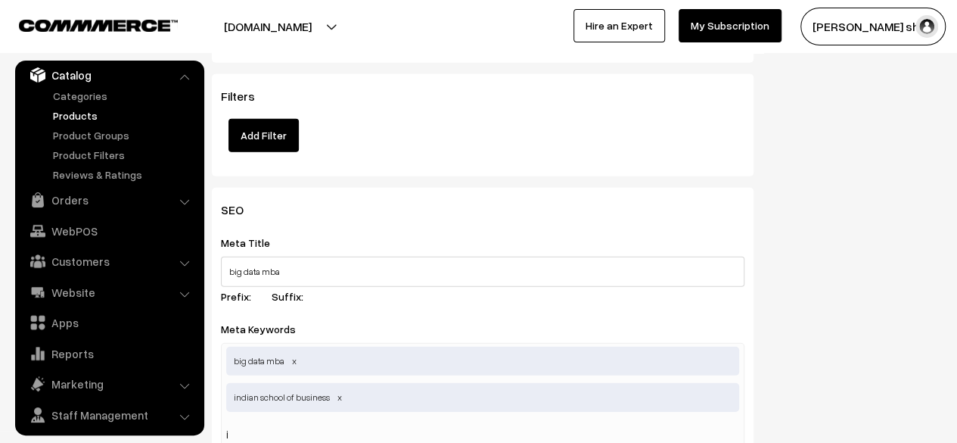
scroll to position [2123, 0]
type input "isb"
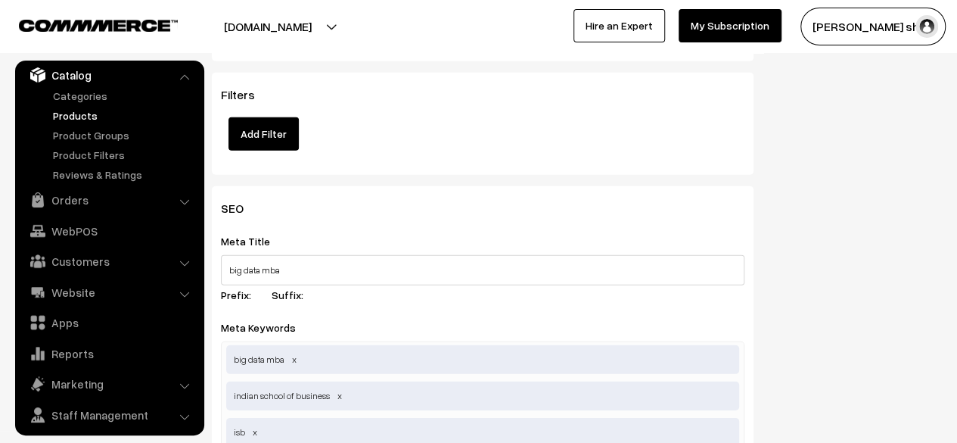
scroll to position [2159, 0]
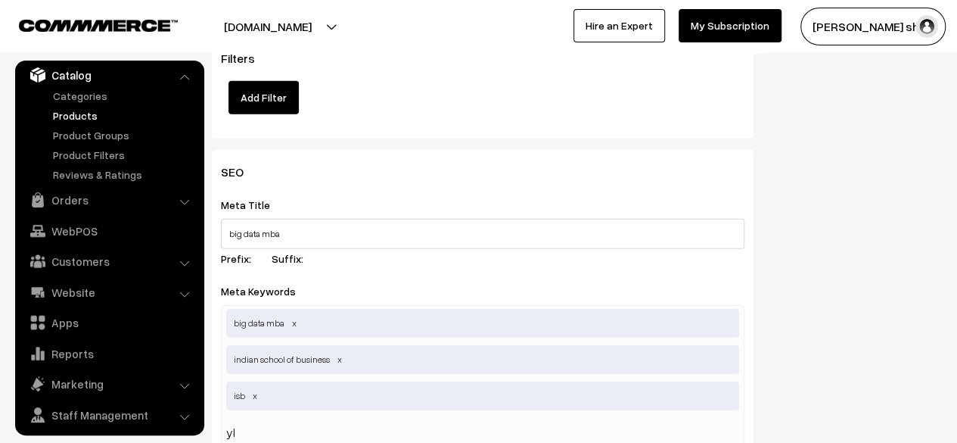
type input "ylp"
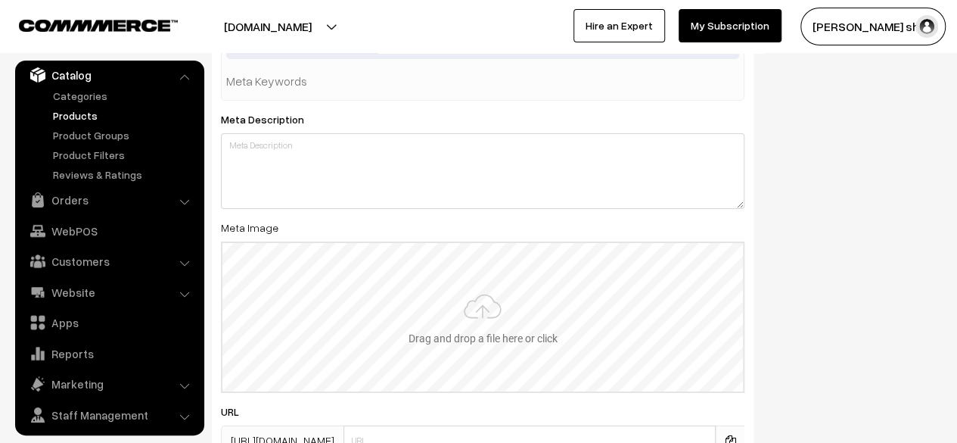
scroll to position [2688, 0]
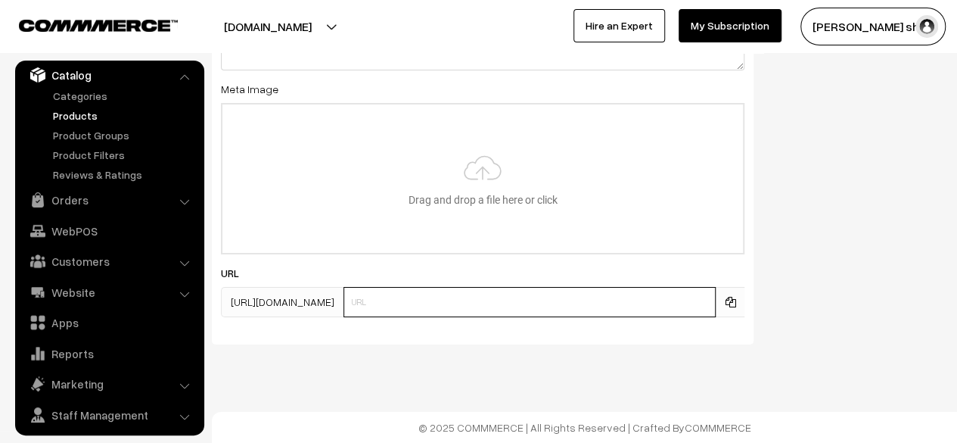
click at [446, 291] on input "text" at bounding box center [530, 302] width 372 height 30
paste input "9789363863088"
type input "9789363863088"
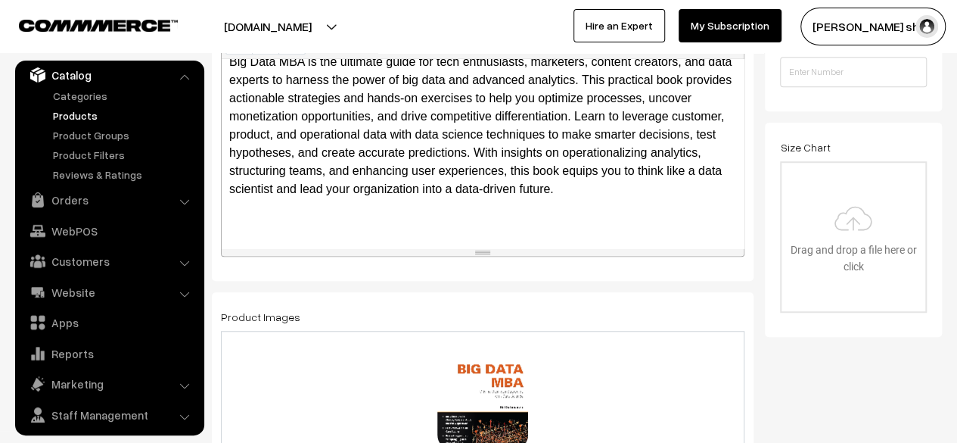
scroll to position [0, 0]
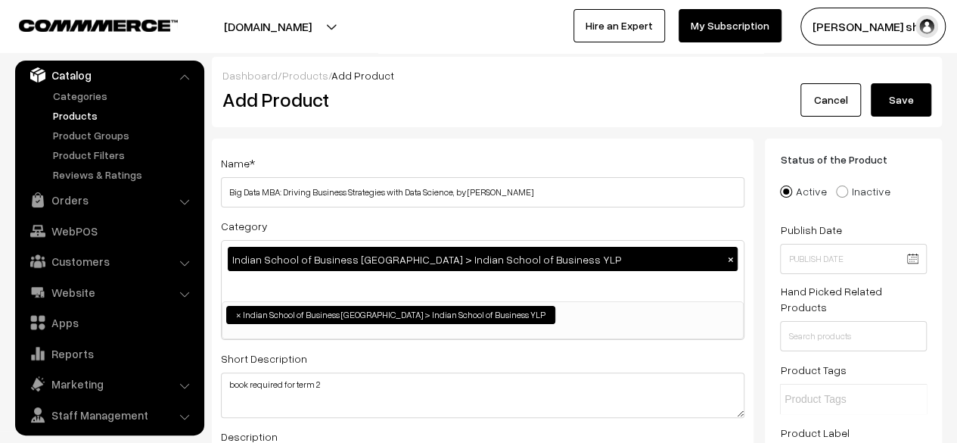
click at [901, 92] on button "Save" at bounding box center [901, 99] width 61 height 33
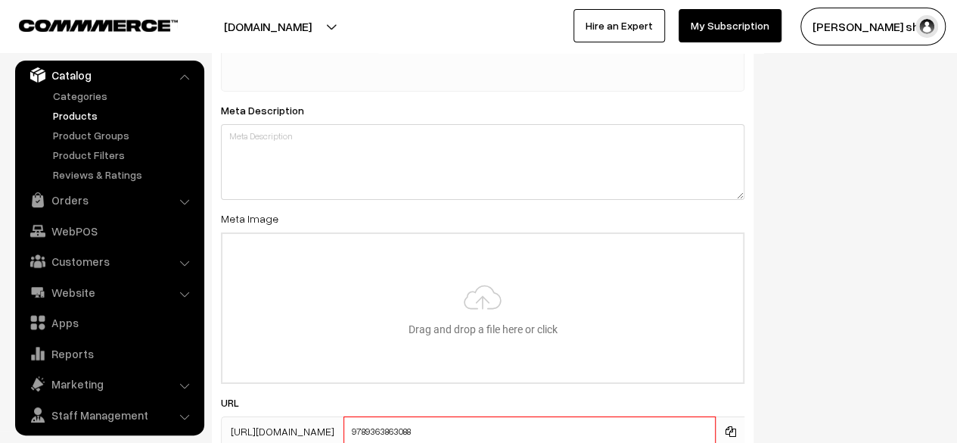
scroll to position [2673, 0]
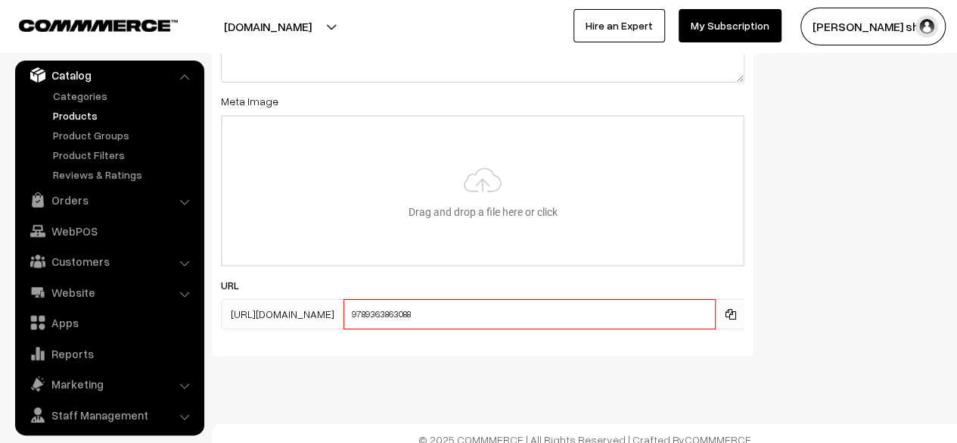
click at [637, 299] on input "9789363863088" at bounding box center [530, 314] width 372 height 30
click at [404, 299] on input "9789363863088" at bounding box center [530, 314] width 372 height 30
click at [82, 102] on link "Categories" at bounding box center [124, 96] width 150 height 16
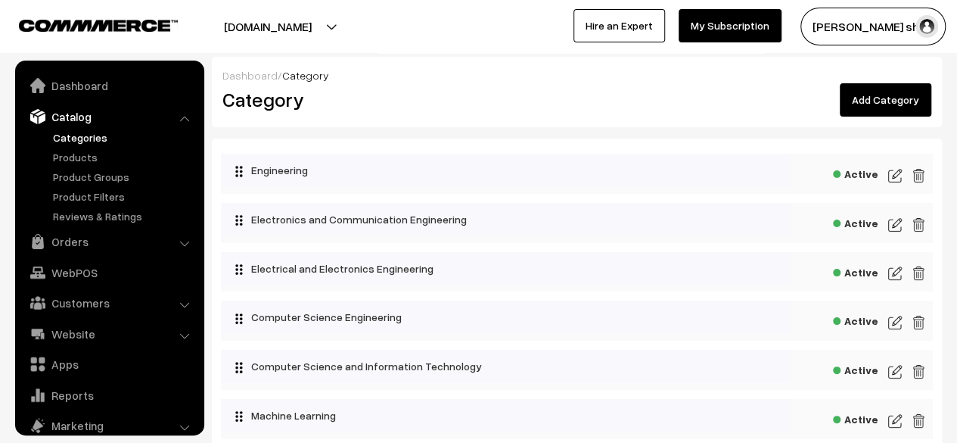
scroll to position [42, 0]
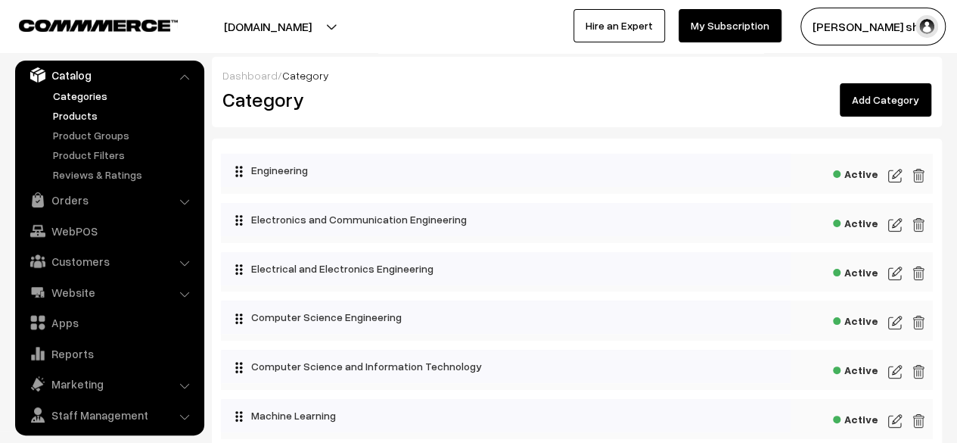
drag, startPoint x: 0, startPoint y: 0, endPoint x: 65, endPoint y: 122, distance: 138.1
click at [65, 122] on link "Products" at bounding box center [124, 115] width 150 height 16
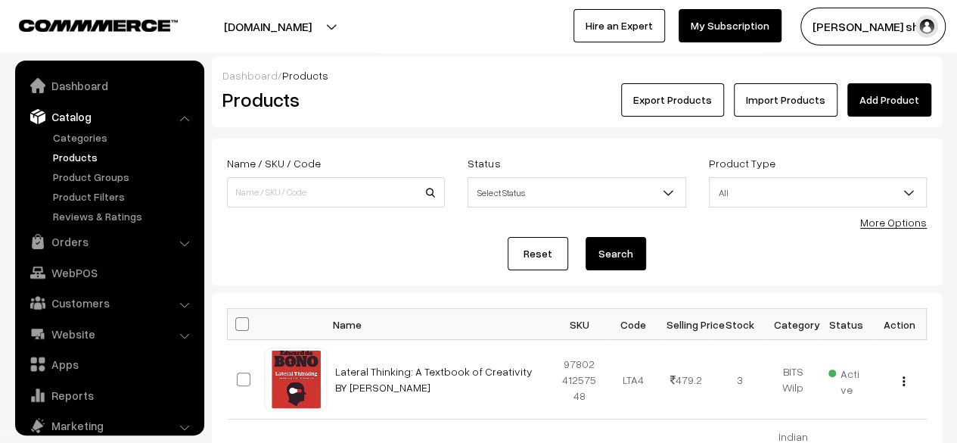
scroll to position [42, 0]
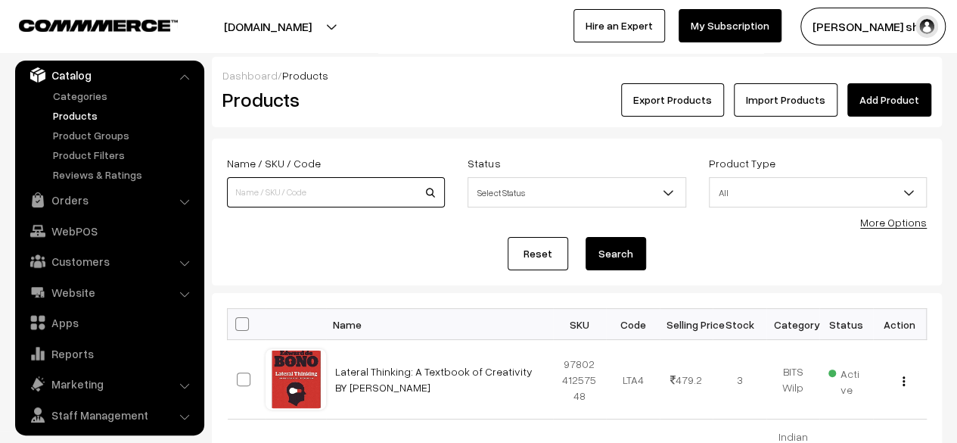
paste input "9789363863088"
click at [377, 190] on input "9789363863088" at bounding box center [336, 192] width 218 height 30
type input "9789363863088"
click at [586, 237] on button "Search" at bounding box center [616, 253] width 61 height 33
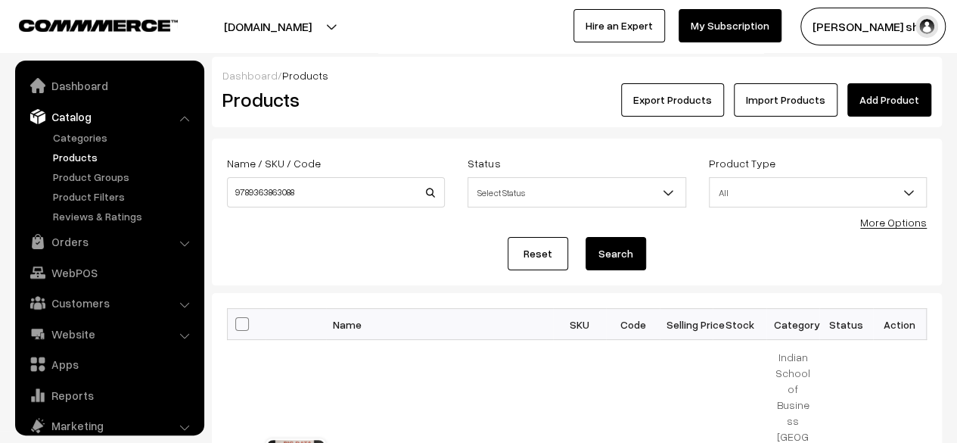
scroll to position [42, 0]
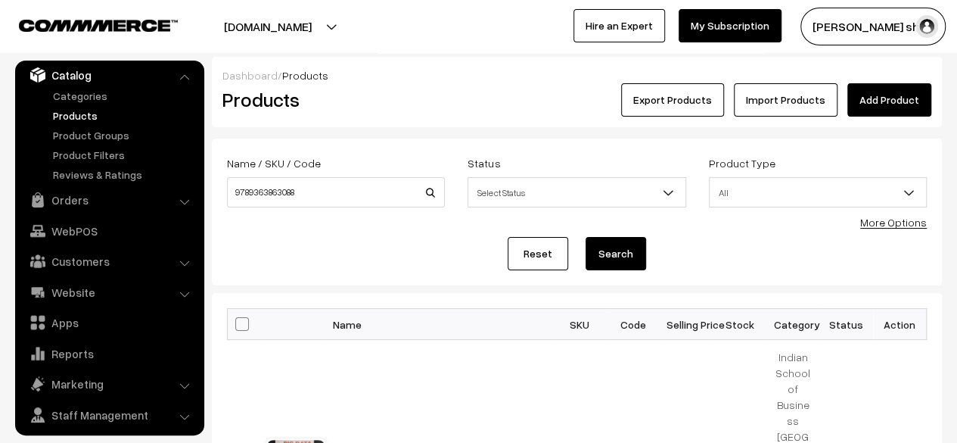
click at [638, 247] on button "Search" at bounding box center [616, 253] width 61 height 33
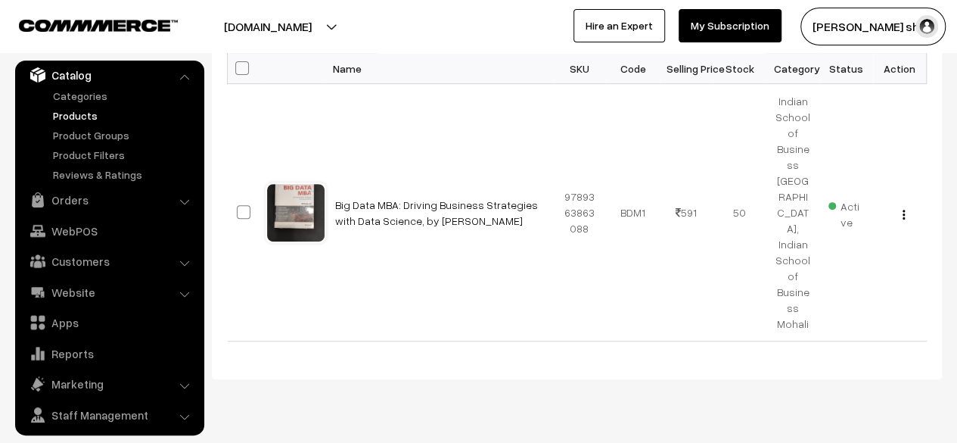
scroll to position [257, 0]
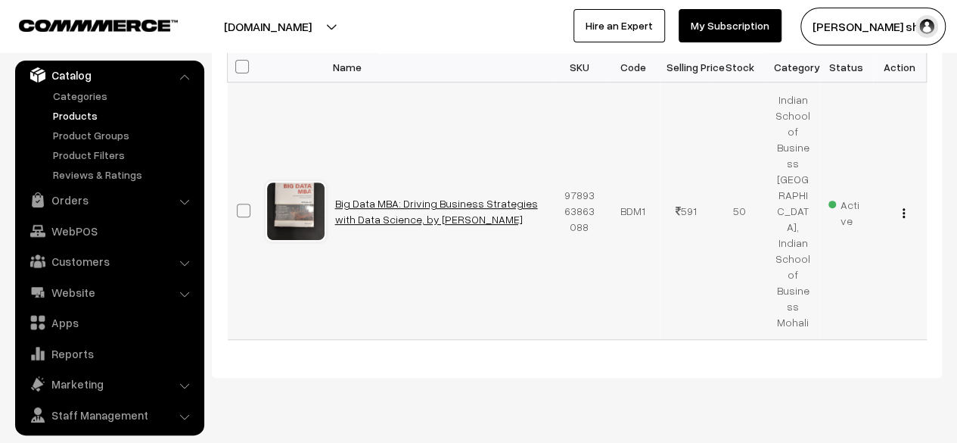
click at [459, 207] on link "Big Data MBA: Driving Business Strategies with Data Science, by [PERSON_NAME]" at bounding box center [436, 211] width 203 height 29
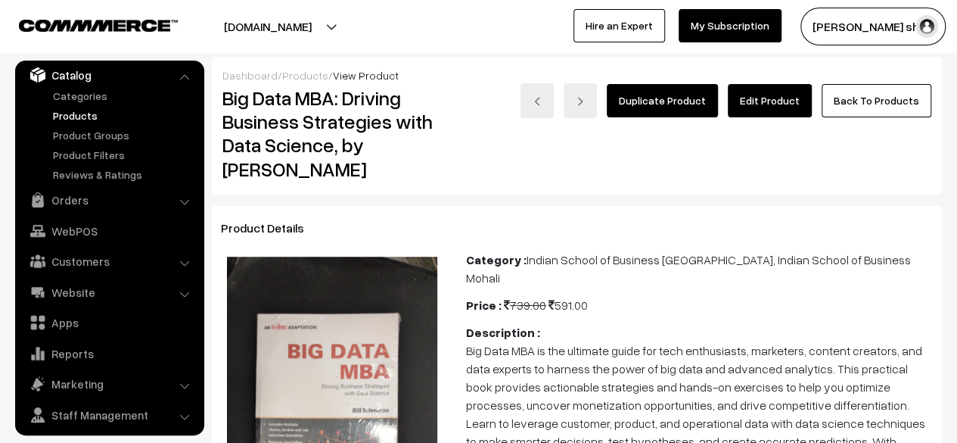
click at [778, 81] on div "Dashboard / Products / View Product" at bounding box center [576, 75] width 709 height 16
click at [778, 85] on link "Edit Product" at bounding box center [770, 100] width 84 height 33
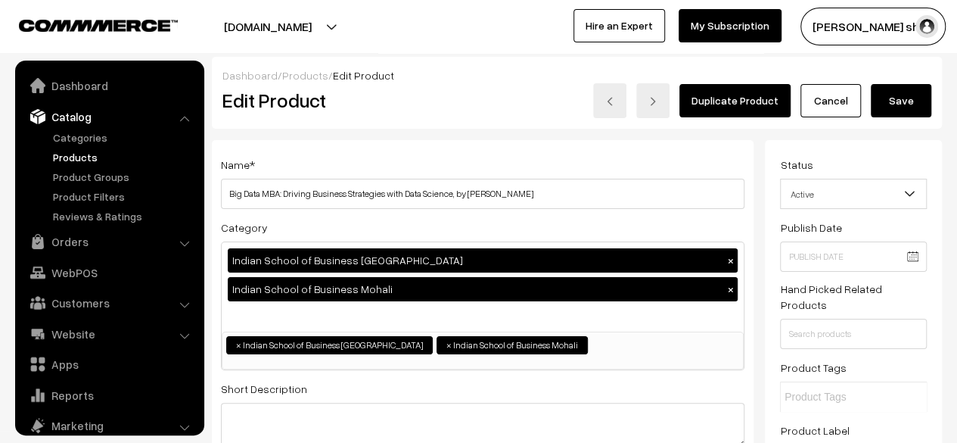
scroll to position [42, 0]
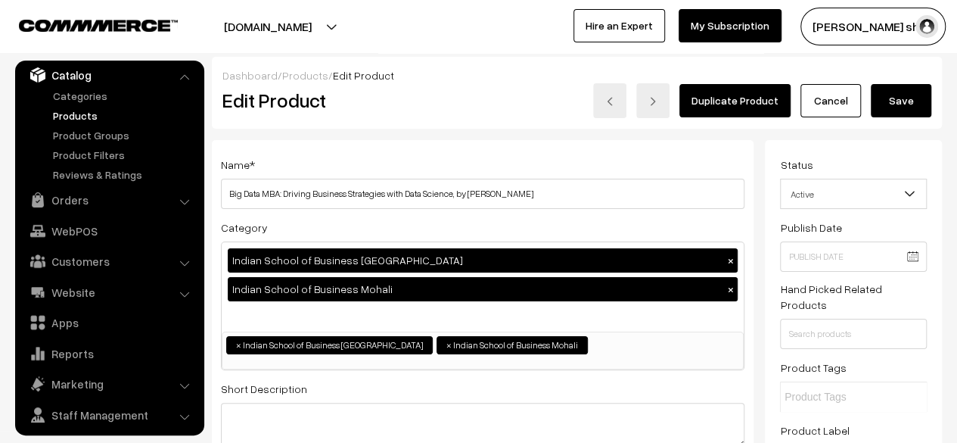
click at [731, 261] on button "×" at bounding box center [730, 261] width 14 height 14
select select "139"
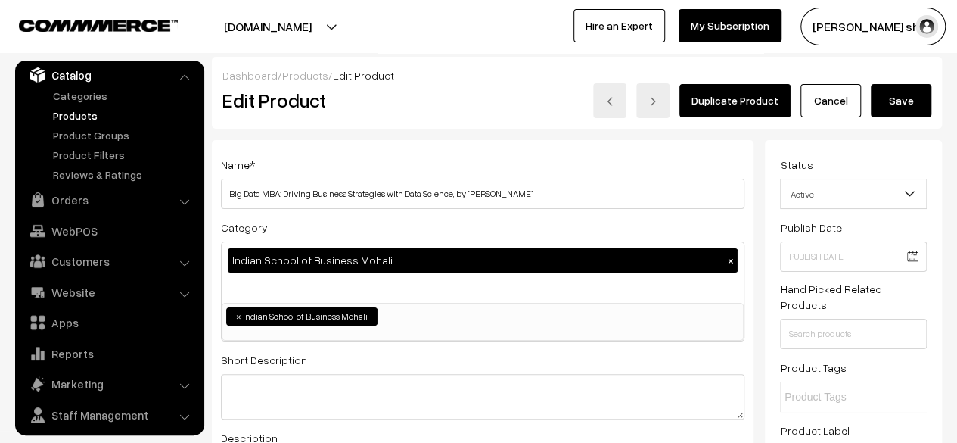
scroll to position [193, 0]
click at [731, 261] on button "×" at bounding box center [730, 261] width 14 height 14
select select
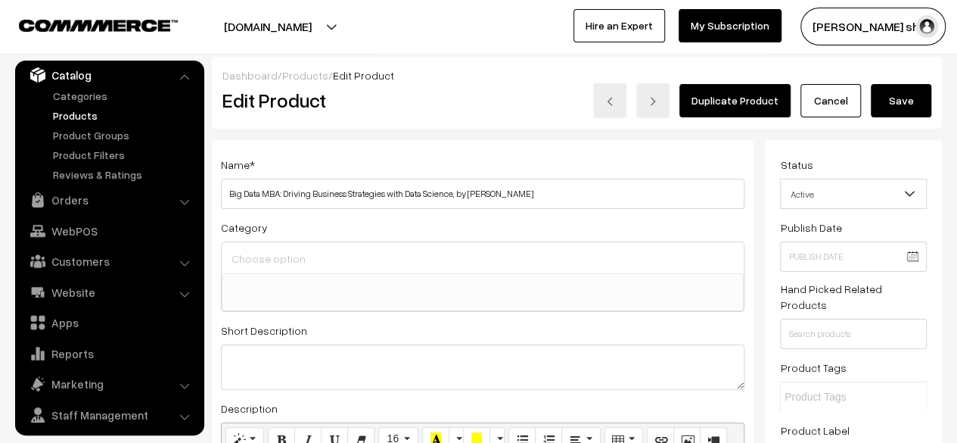
click at [534, 276] on ul at bounding box center [482, 283] width 521 height 19
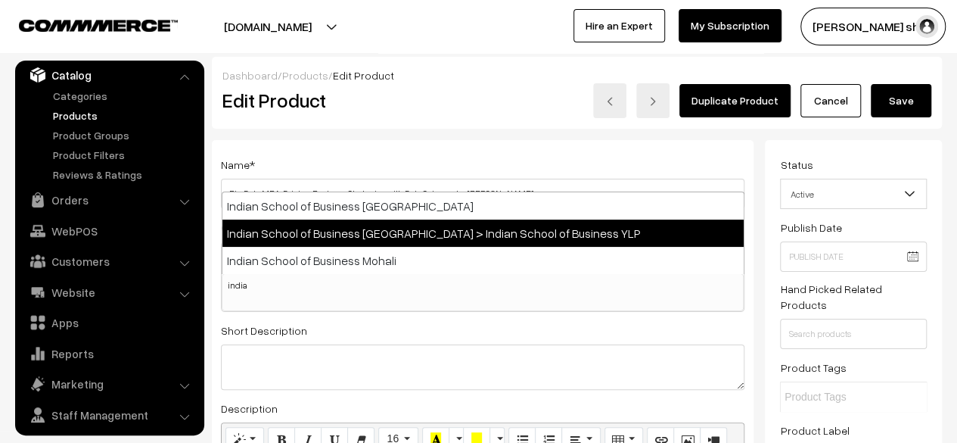
type input "india"
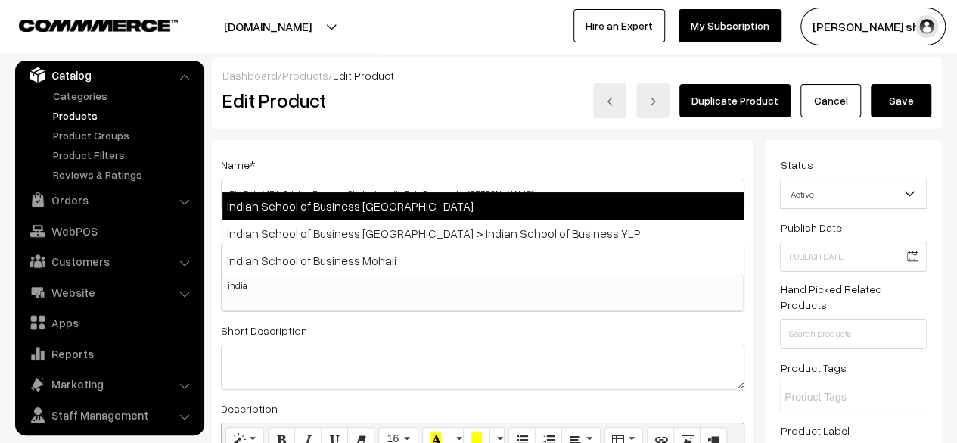
select select "138"
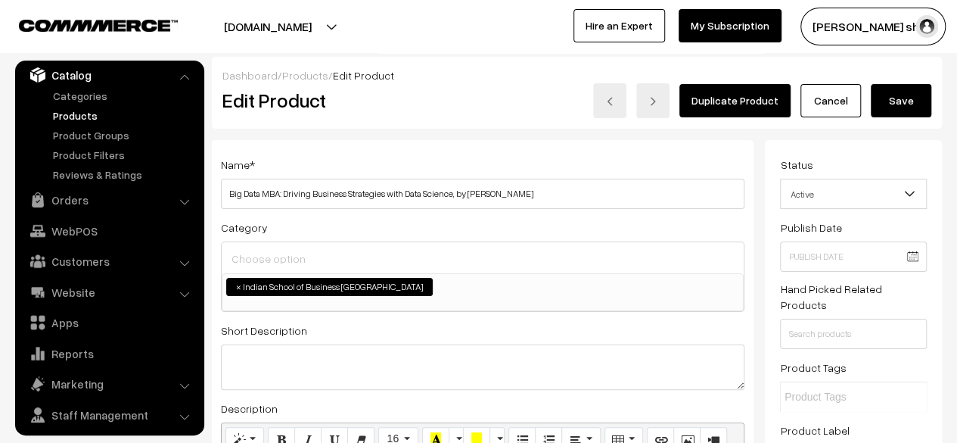
click at [378, 290] on li "× Indian School of Business Hyderabad" at bounding box center [329, 287] width 207 height 18
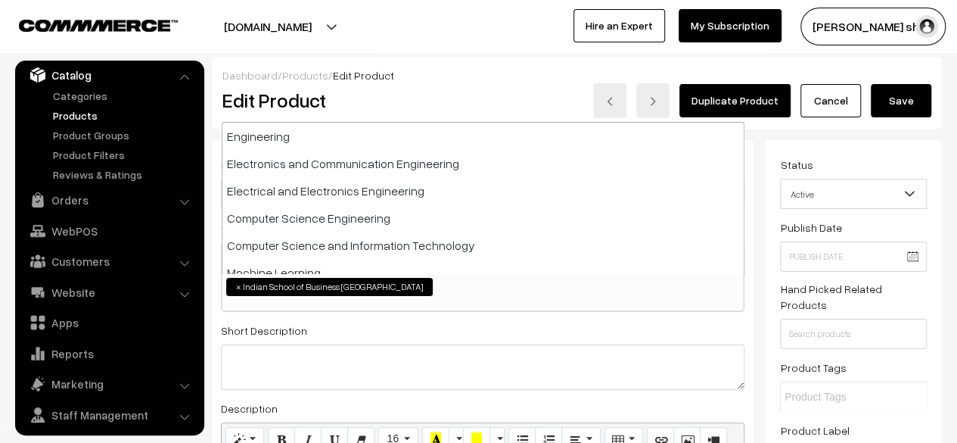
scroll to position [436, 0]
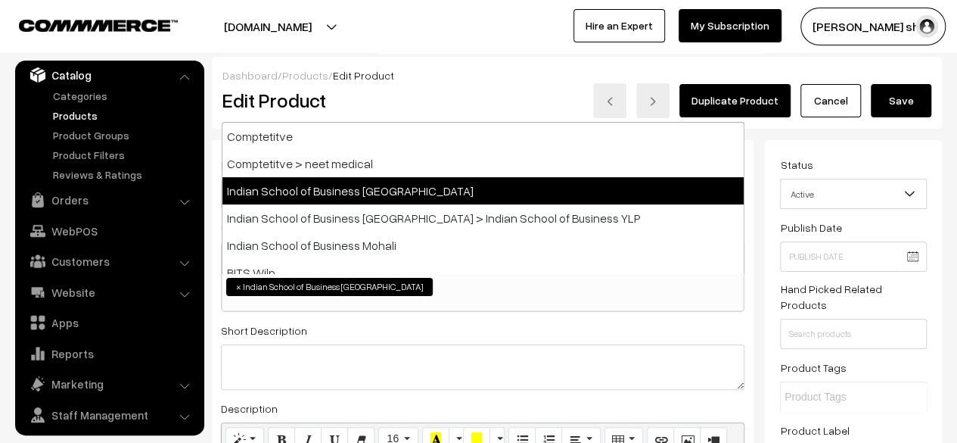
click at [236, 287] on span "×" at bounding box center [238, 287] width 5 height 14
select select
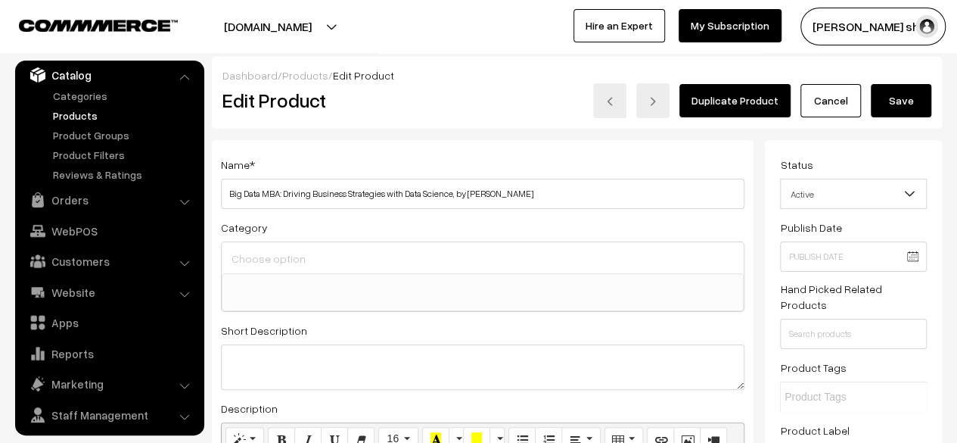
click at [282, 254] on input at bounding box center [483, 259] width 510 height 22
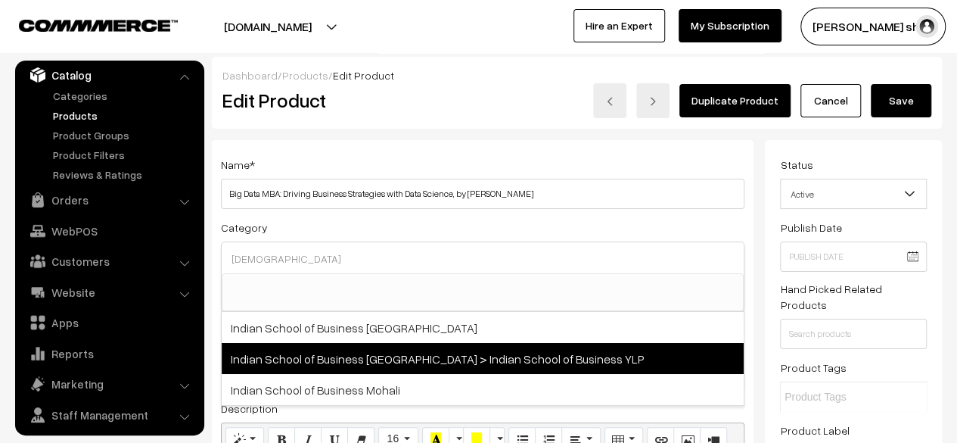
type input "indian"
click at [474, 358] on span "Indian School of Business [GEOGRAPHIC_DATA] > Indian School of Business YLP" at bounding box center [483, 358] width 522 height 31
select select "141"
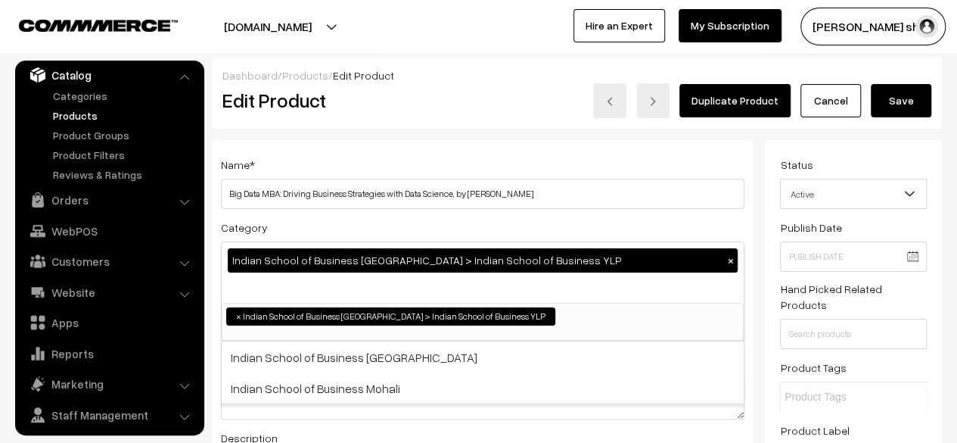
click at [891, 89] on button "Save" at bounding box center [901, 100] width 61 height 33
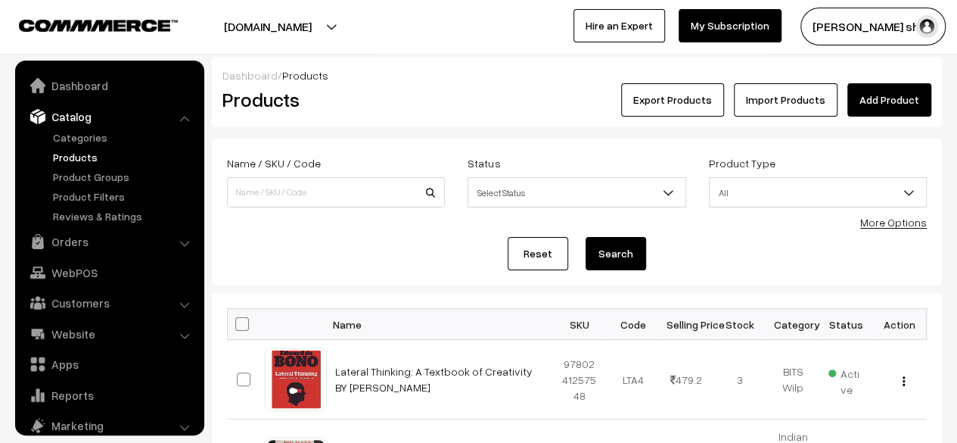
scroll to position [42, 0]
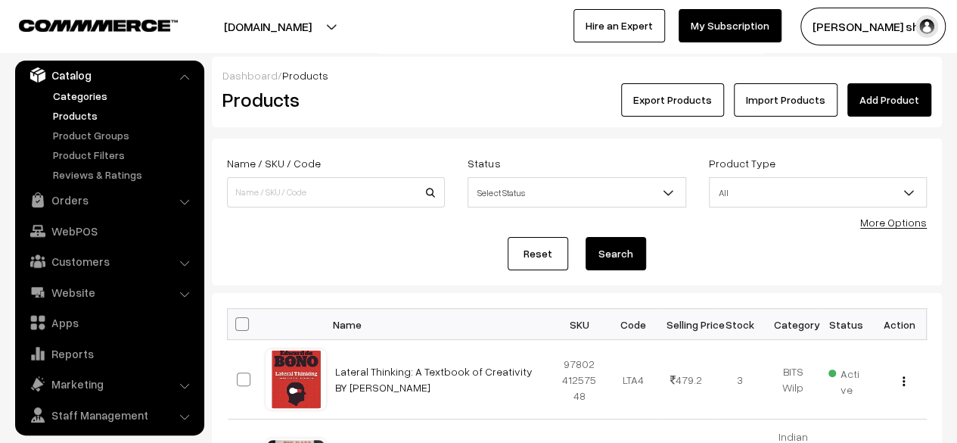
click at [101, 95] on link "Categories" at bounding box center [124, 96] width 150 height 16
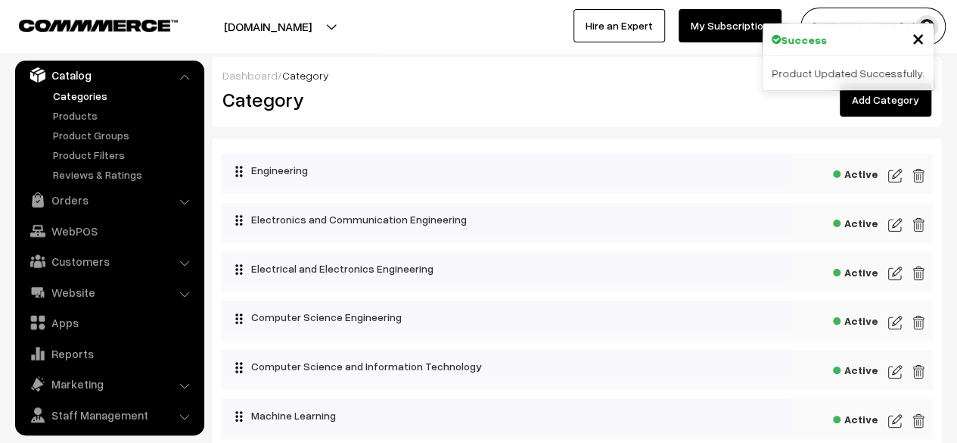
scroll to position [884, 0]
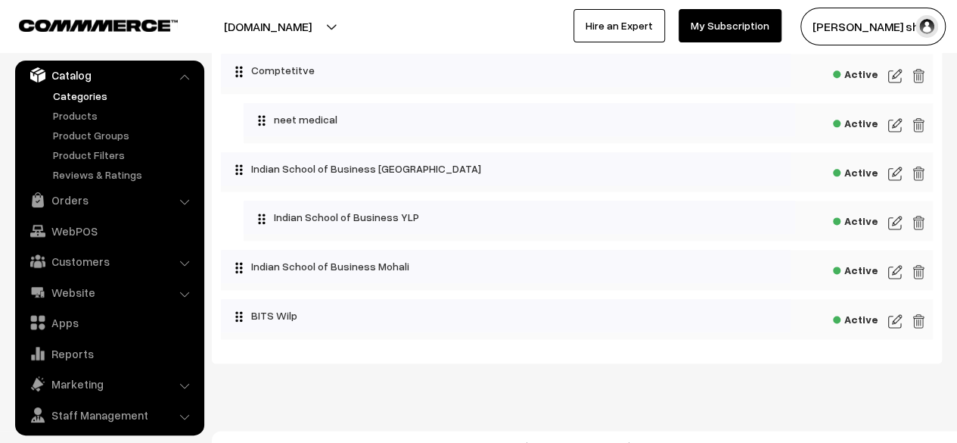
click at [898, 231] on img at bounding box center [895, 222] width 14 height 18
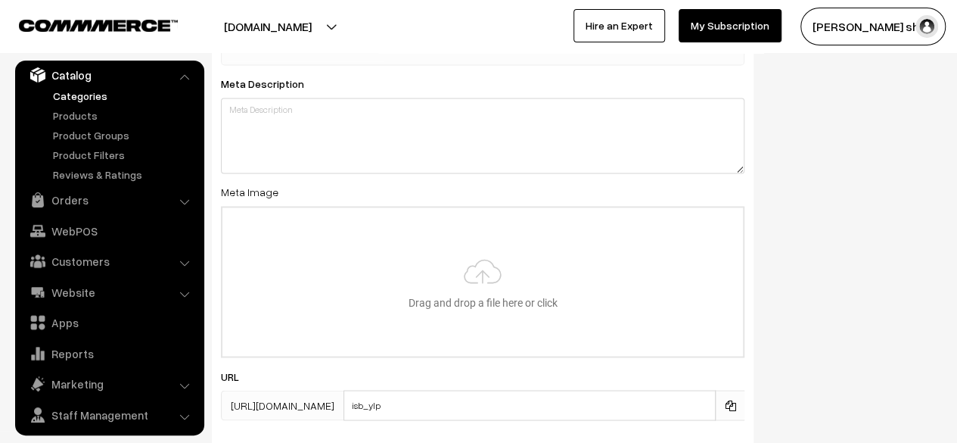
scroll to position [1252, 0]
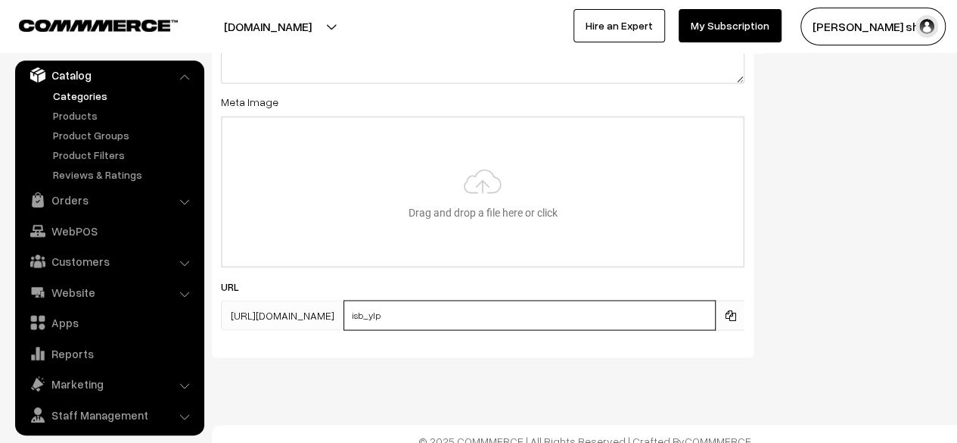
drag, startPoint x: 325, startPoint y: 305, endPoint x: 281, endPoint y: 303, distance: 43.9
click at [281, 303] on div "[URL][DOMAIN_NAME] isb_ylp" at bounding box center [483, 315] width 524 height 30
click at [89, 121] on link "Products" at bounding box center [124, 115] width 150 height 16
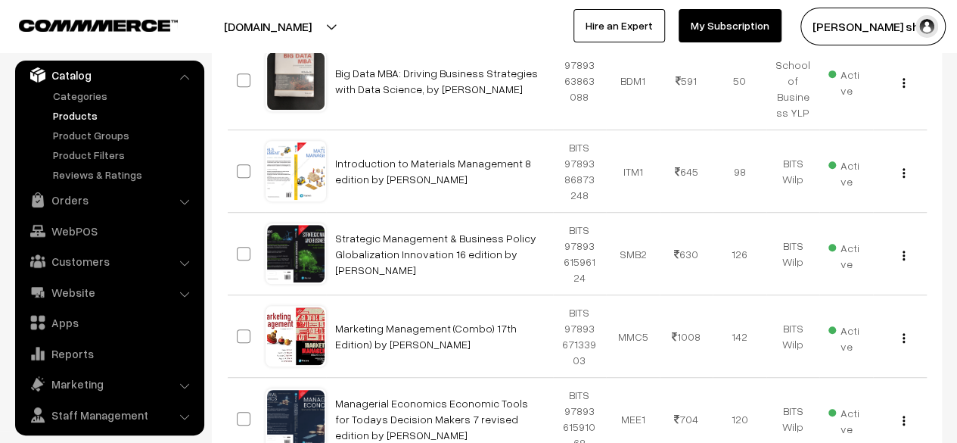
scroll to position [357, 0]
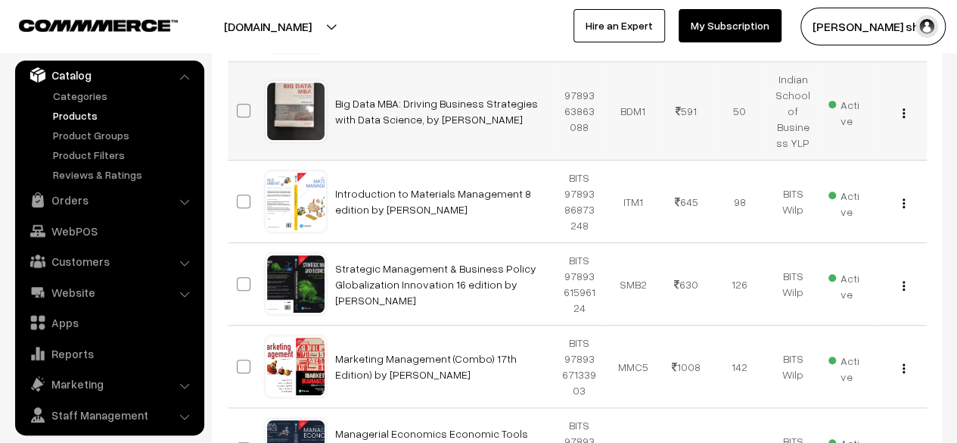
click at [910, 114] on div "View Edit Delete" at bounding box center [900, 111] width 36 height 16
click at [901, 114] on div "View Edit Delete" at bounding box center [900, 111] width 36 height 16
click at [904, 114] on img "button" at bounding box center [904, 113] width 2 height 10
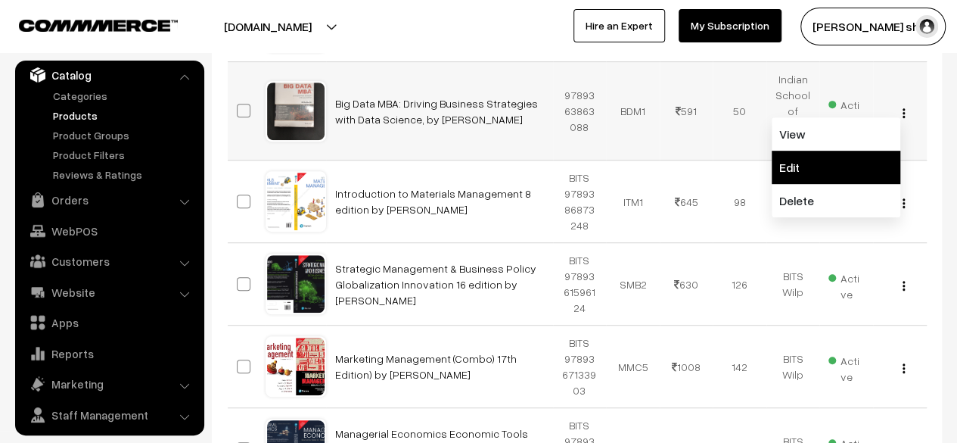
click at [850, 161] on link "Edit" at bounding box center [836, 167] width 129 height 33
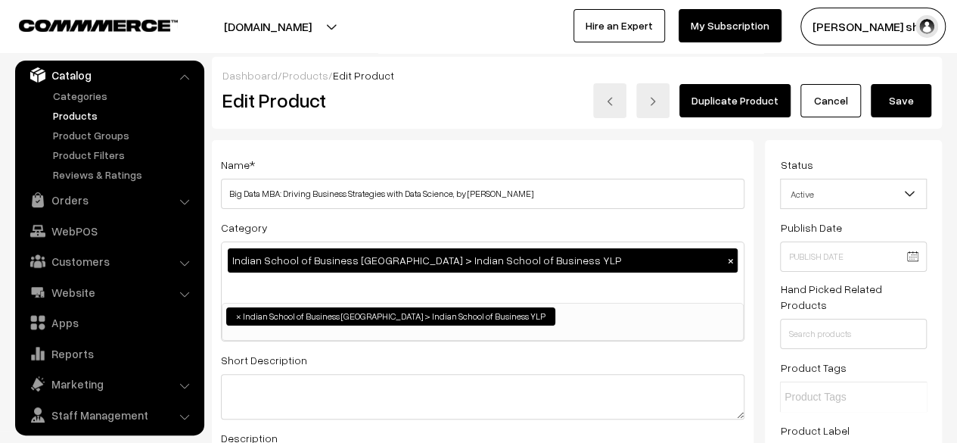
scroll to position [387, 0]
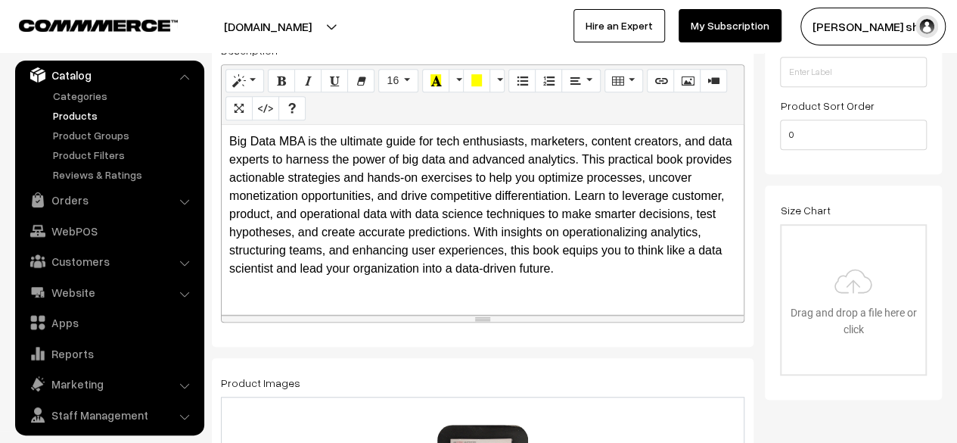
click at [552, 125] on div "Big Data MBA is the ultimate guide for tech enthusiasts, marketers, content cre…" at bounding box center [483, 219] width 522 height 189
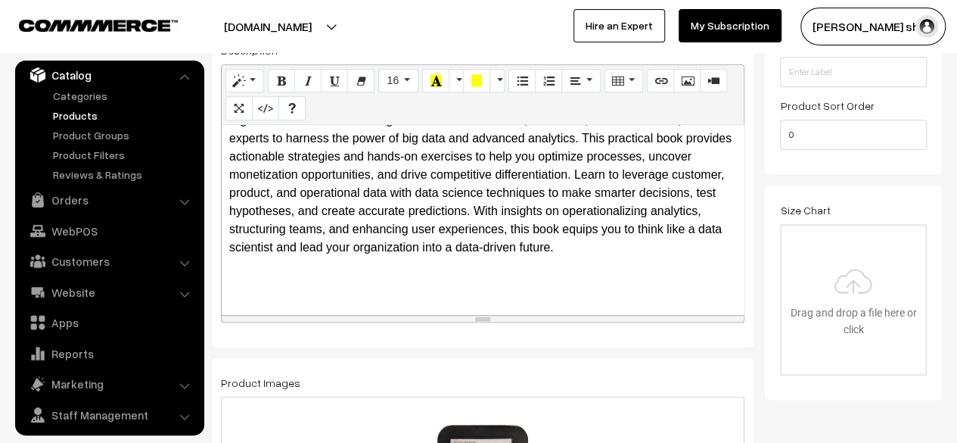
scroll to position [14, 0]
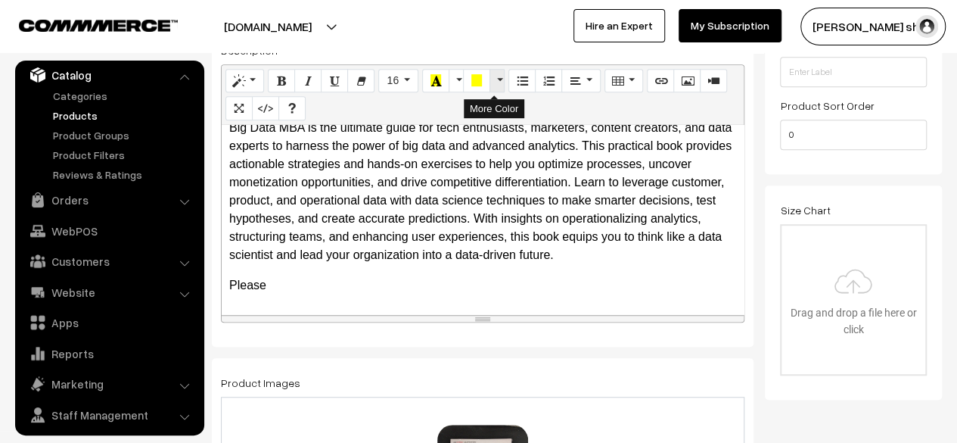
click at [493, 73] on button "More Color" at bounding box center [497, 81] width 15 height 24
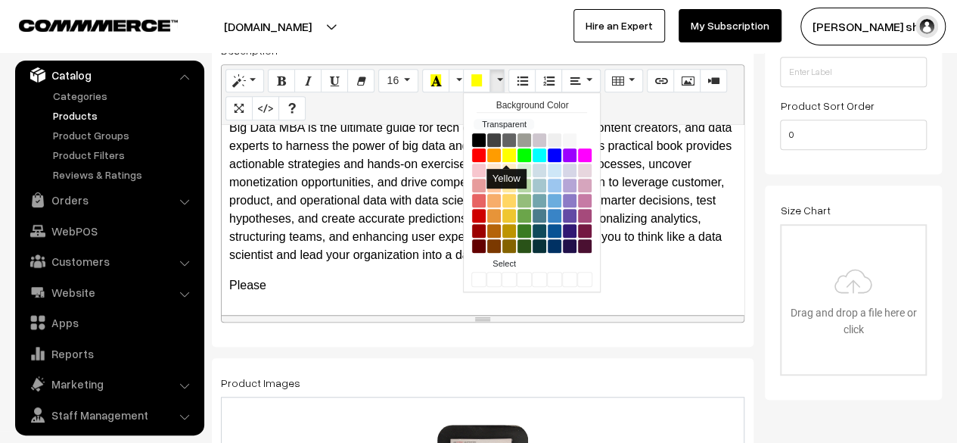
click at [510, 157] on button "Yellow" at bounding box center [509, 155] width 15 height 15
click at [407, 286] on p "Please" at bounding box center [482, 285] width 507 height 18
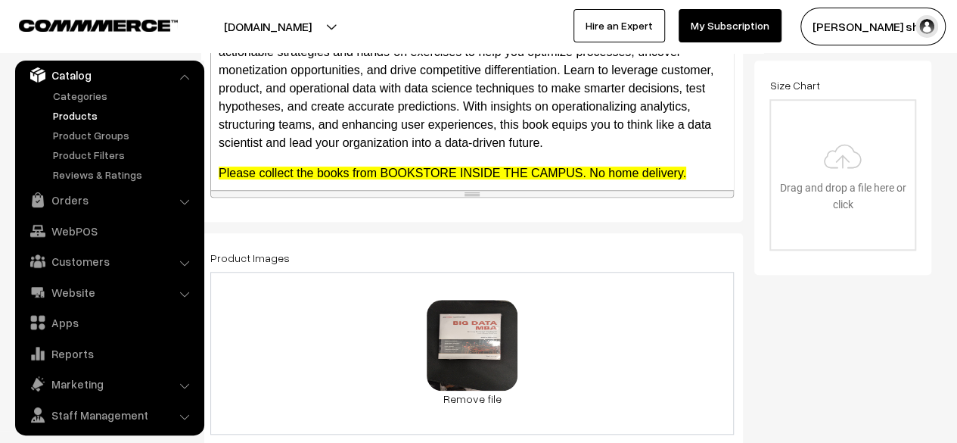
scroll to position [0, 0]
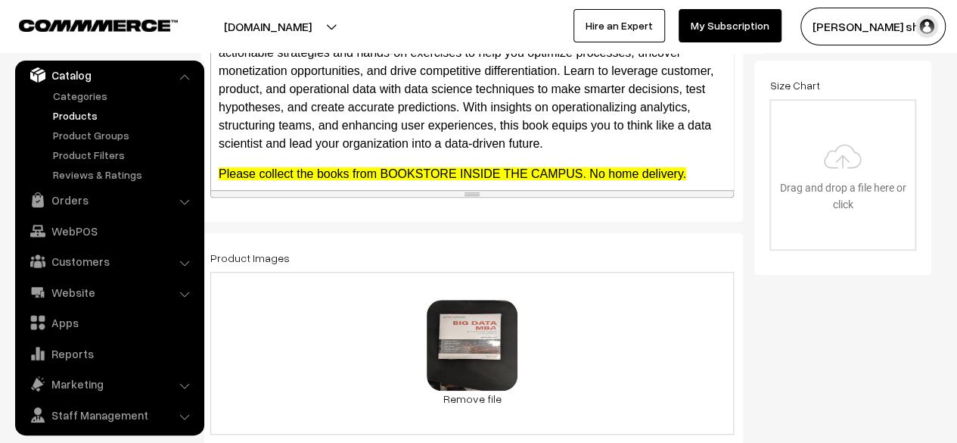
click at [678, 166] on p "Please collect the books from BOOKSTORE INSIDE THE CAMPUS. No home delivery." at bounding box center [472, 174] width 507 height 18
click at [690, 173] on p "Please collect the books from BOOKSTORE INSIDE THE CAMPUS. No home delivery." at bounding box center [472, 174] width 507 height 18
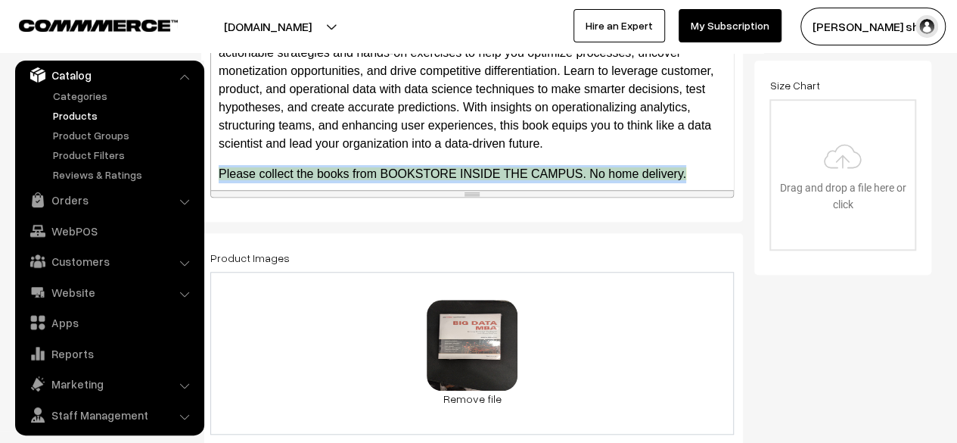
click at [705, 170] on p "Please collect the books from BOOKSTORE INSIDE THE CAMPUS. No home delivery." at bounding box center [472, 174] width 507 height 18
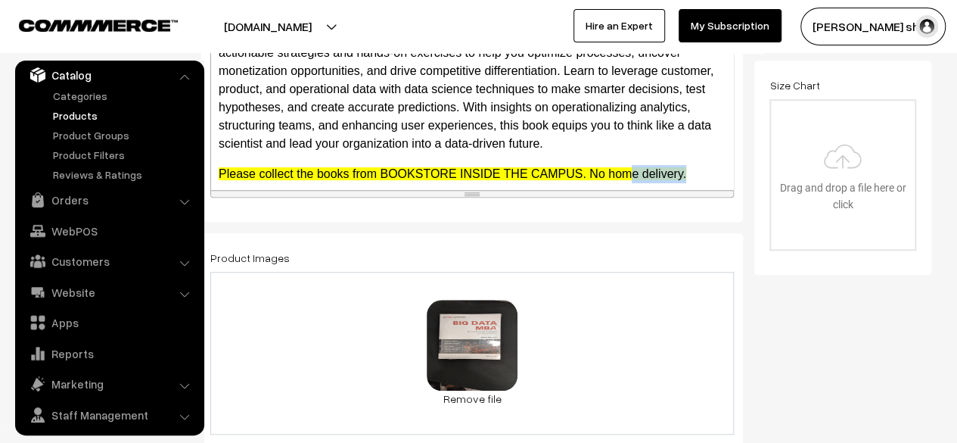
scroll to position [14, 0]
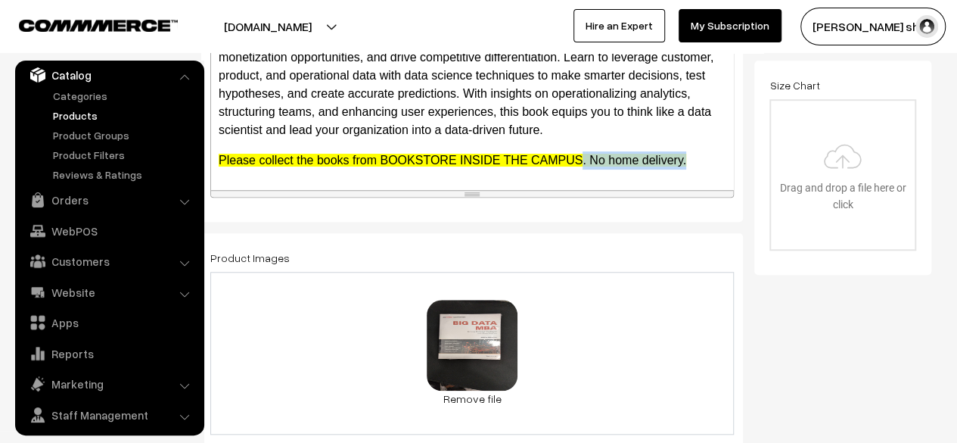
drag, startPoint x: 701, startPoint y: 172, endPoint x: 582, endPoint y: 182, distance: 119.3
click at [582, 182] on div "Big Data MBA is the ultimate guide for tech enthusiasts, marketers, content cre…" at bounding box center [472, 94] width 522 height 189
click at [457, 159] on span "Please collect the books from BOOKSTORE INSIDE THE CAMPUS." at bounding box center [403, 160] width 368 height 13
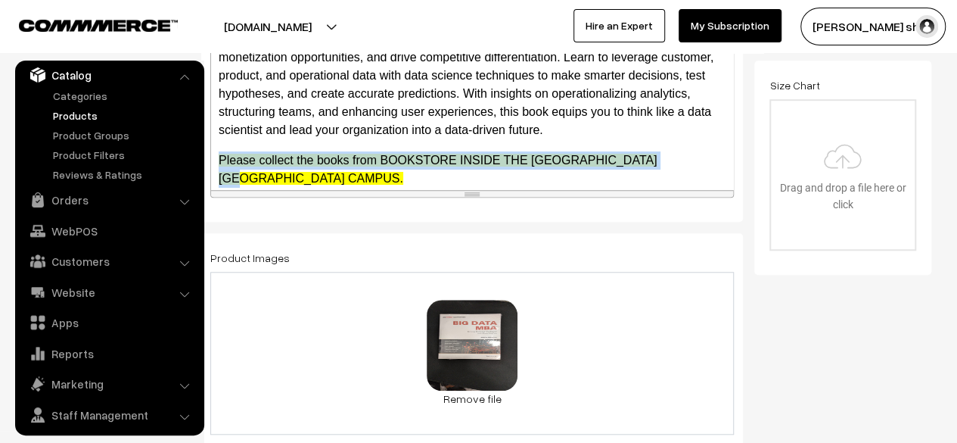
copy span "Please collect the books from BOOKSTORE INSIDE THE ISB Hyderabad CAMPUS."
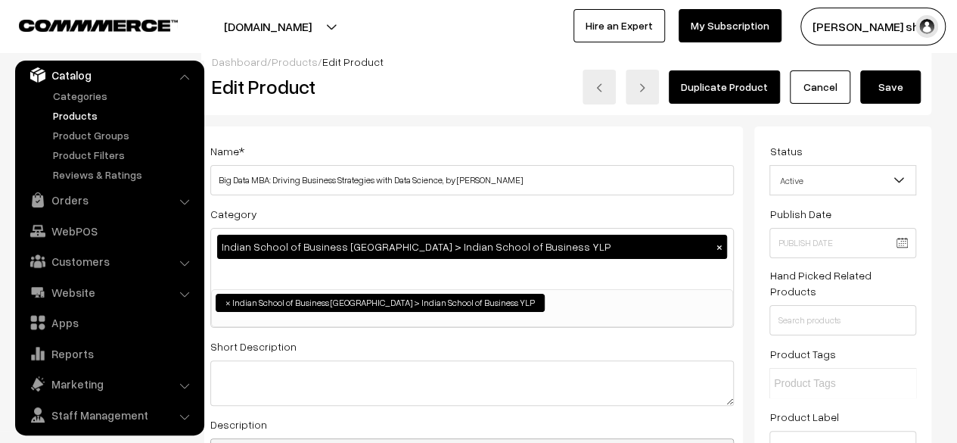
scroll to position [0, 0]
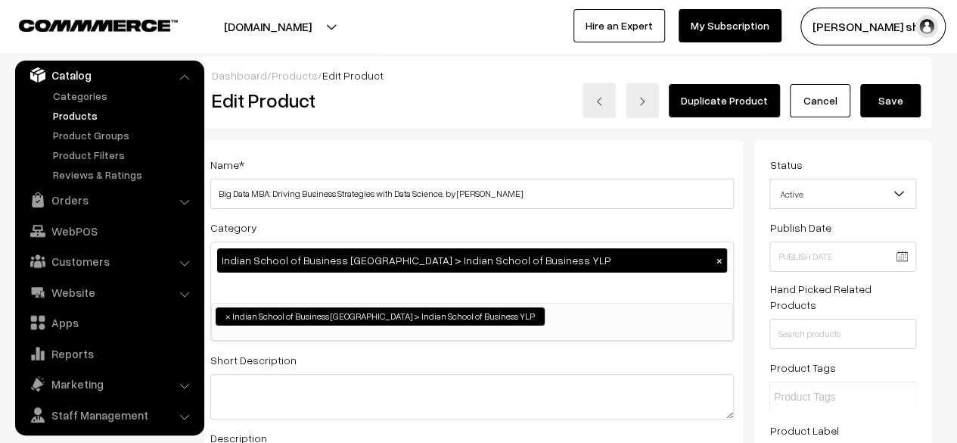
click at [892, 102] on button "Save" at bounding box center [890, 100] width 61 height 33
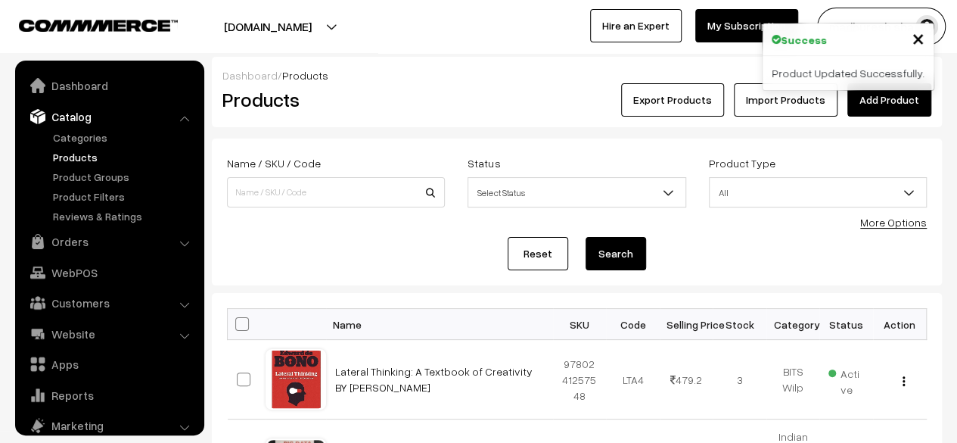
scroll to position [42, 0]
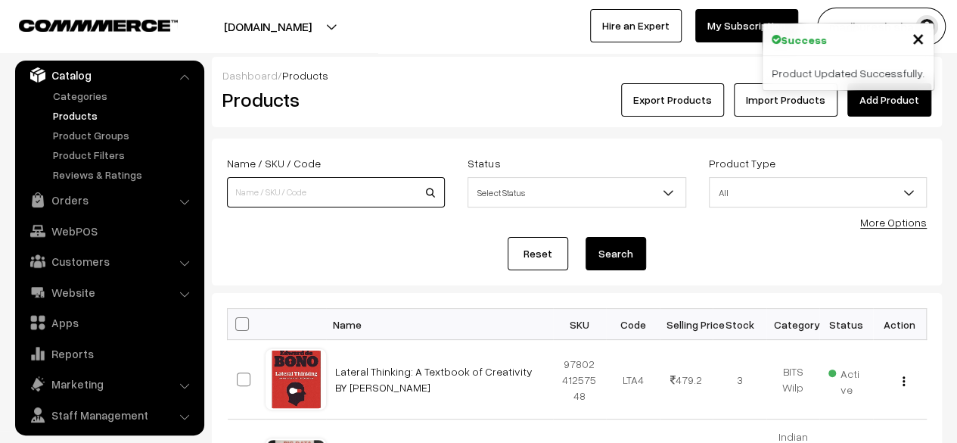
click at [390, 191] on input at bounding box center [336, 192] width 218 height 30
type input "Combo Financial Management 3rd edition by [PERSON_NAME] (Print book) and My Fin…"
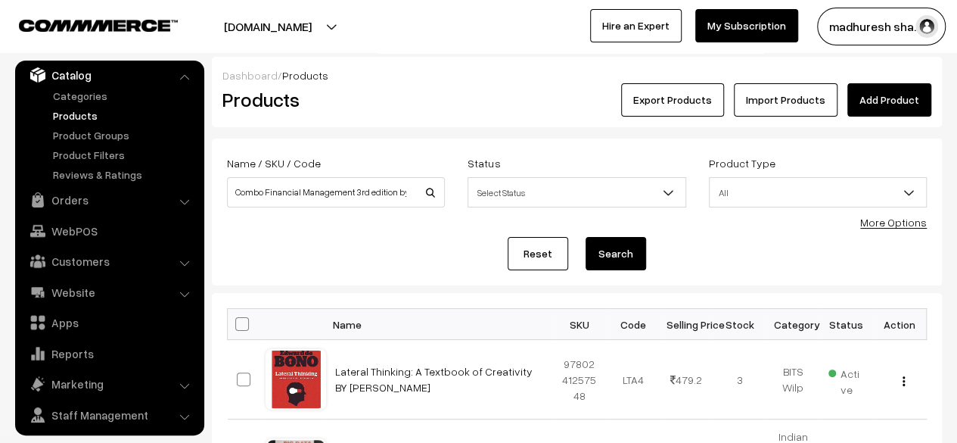
click at [622, 251] on button "Search" at bounding box center [616, 253] width 61 height 33
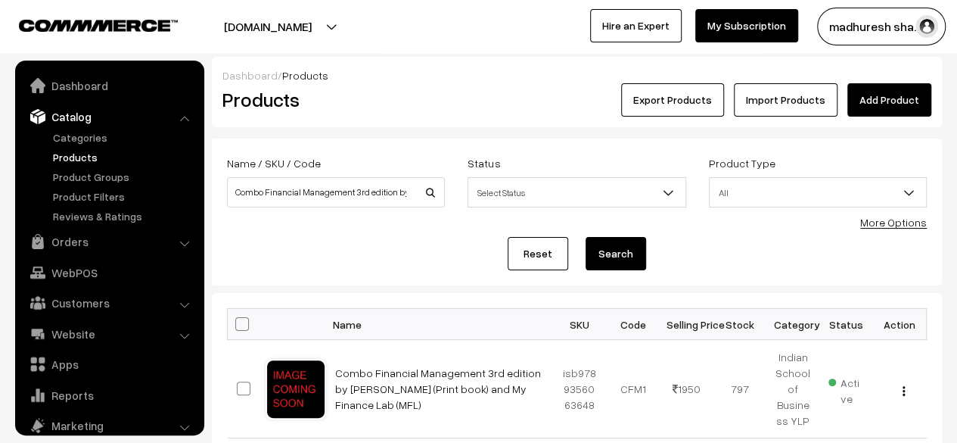
scroll to position [42, 0]
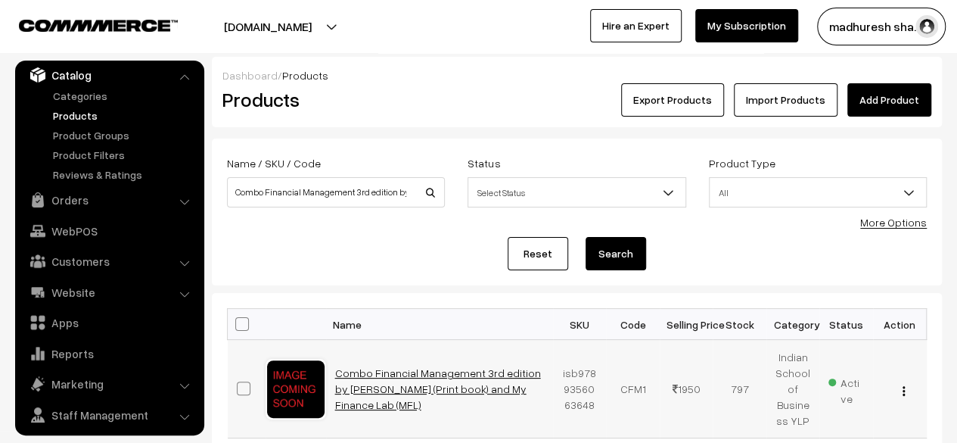
click at [512, 374] on link "Combo Financial Management 3rd edition by Jonathan Berk (Print book) and My Fin…" at bounding box center [438, 388] width 206 height 45
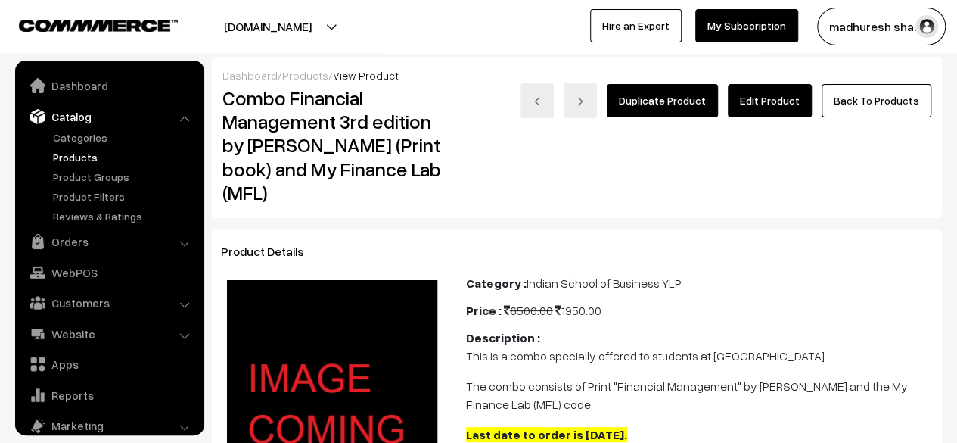
scroll to position [42, 0]
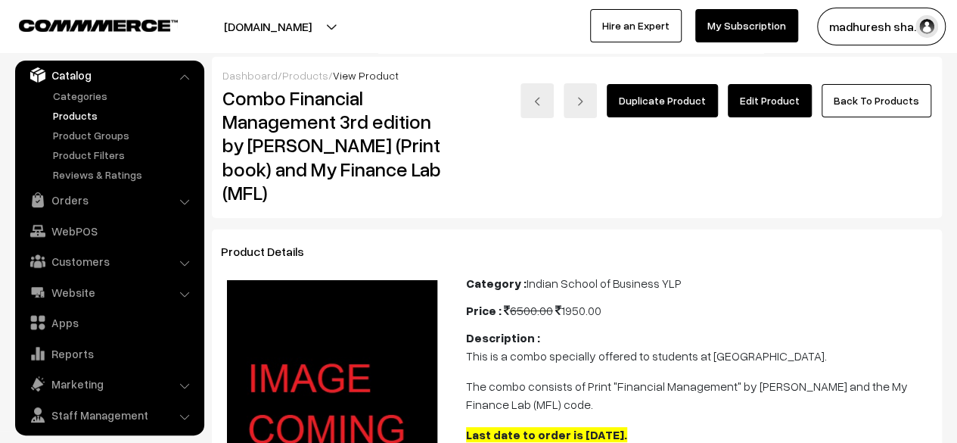
click at [789, 114] on link "Edit Product" at bounding box center [770, 100] width 84 height 33
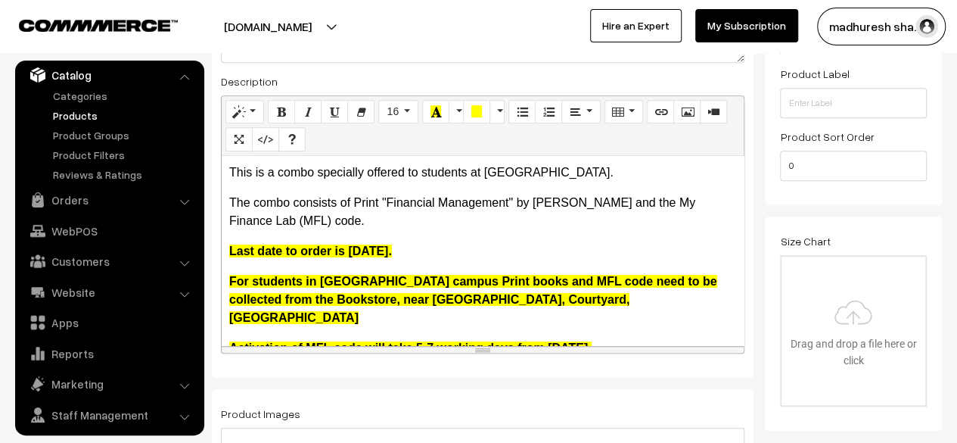
scroll to position [387, 0]
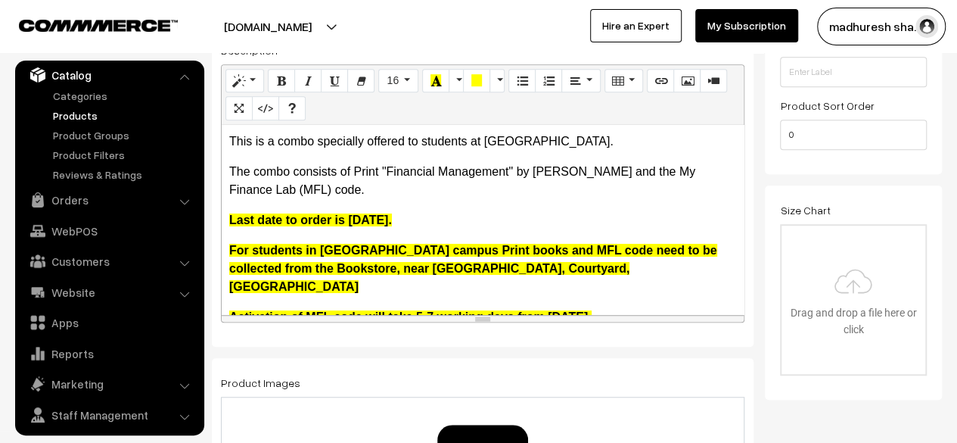
click at [616, 266] on p "For students in Hyderabad campus Print books and MFL code need to be collected …" at bounding box center [482, 268] width 507 height 54
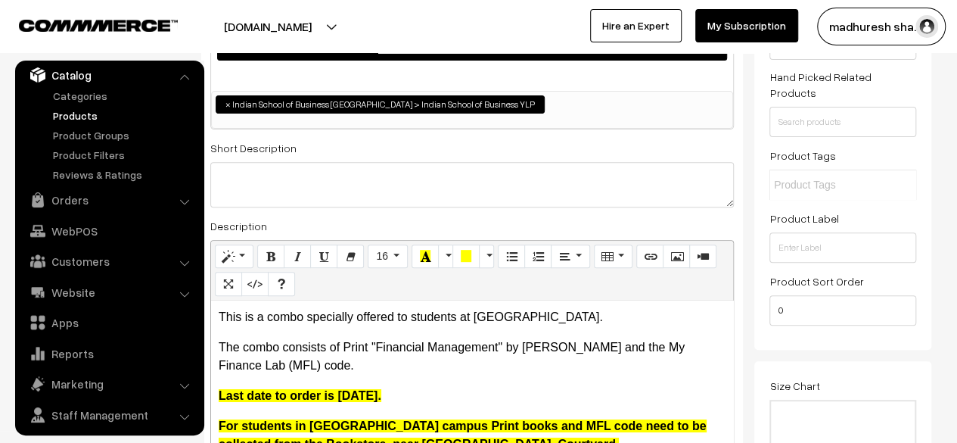
scroll to position [0, 0]
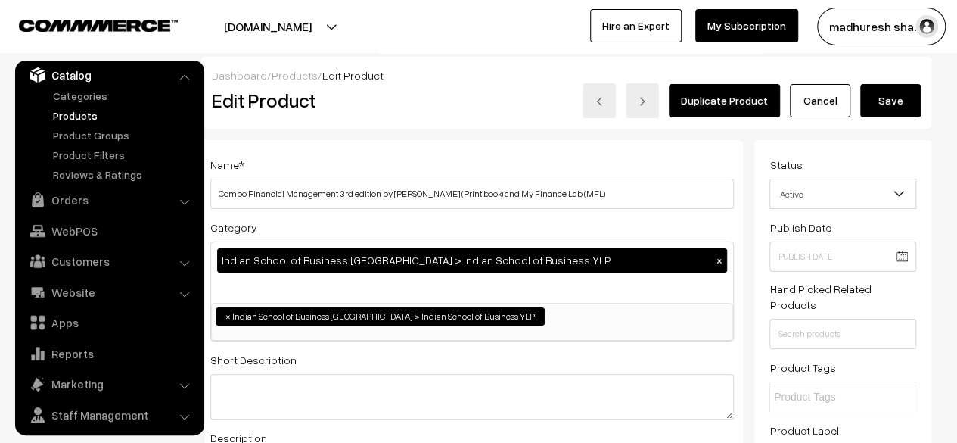
click at [899, 98] on button "Save" at bounding box center [890, 100] width 61 height 33
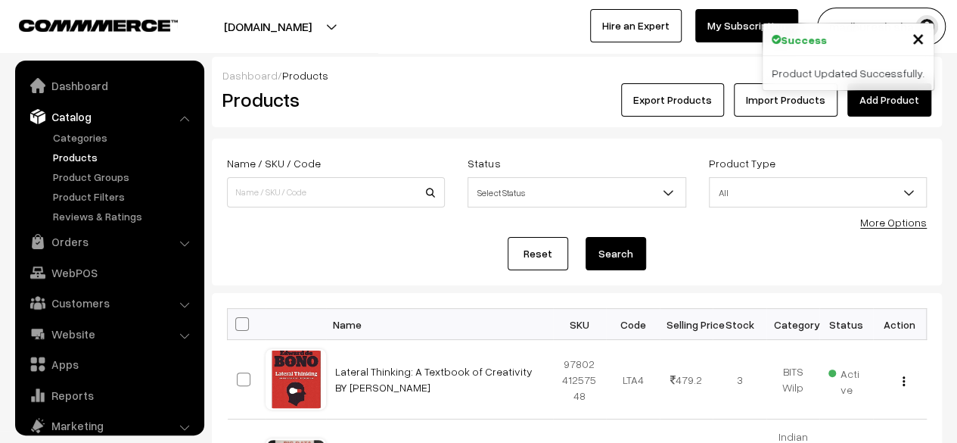
scroll to position [42, 0]
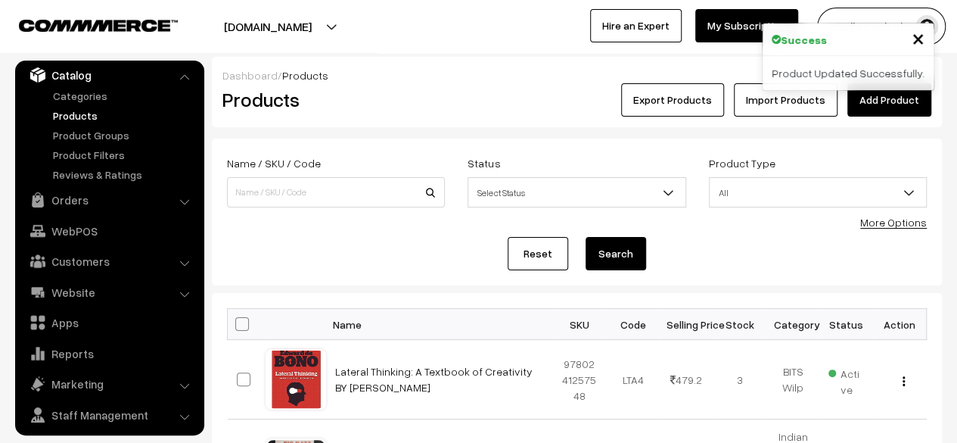
click at [132, 117] on link "Products" at bounding box center [124, 115] width 150 height 16
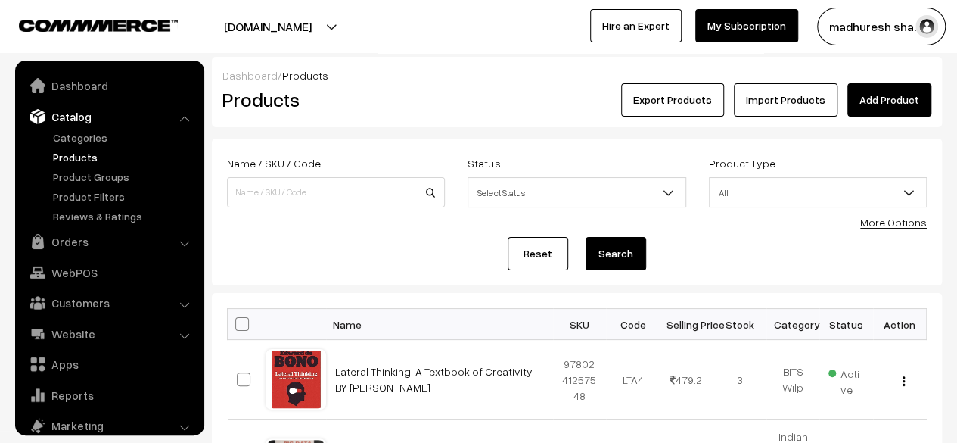
scroll to position [42, 0]
